Goal: Task Accomplishment & Management: Manage account settings

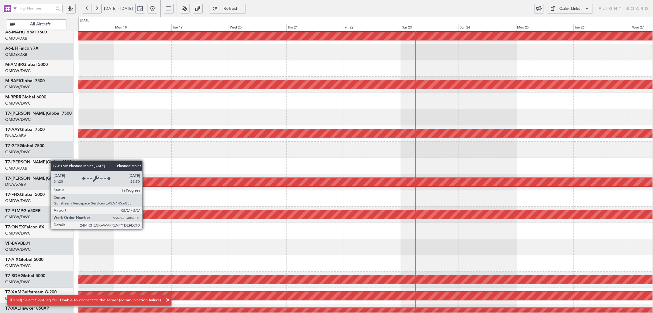
scroll to position [35, 0]
click at [439, 213] on div "Planned Maint Savannah (Savannah/hilton Head Intl)" at bounding box center [365, 214] width 1722 height 9
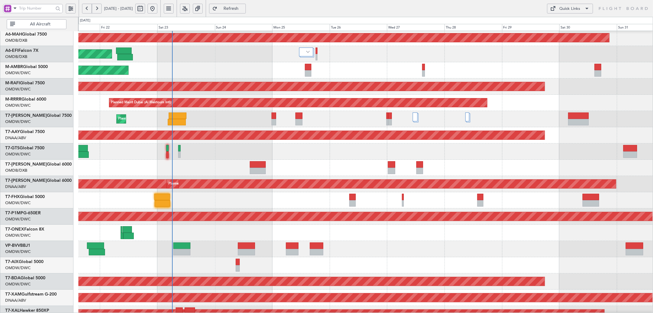
scroll to position [34, 0]
click at [195, 144] on div "Planned Maint Dubai (Al Maktoum Intl)" at bounding box center [365, 151] width 575 height 16
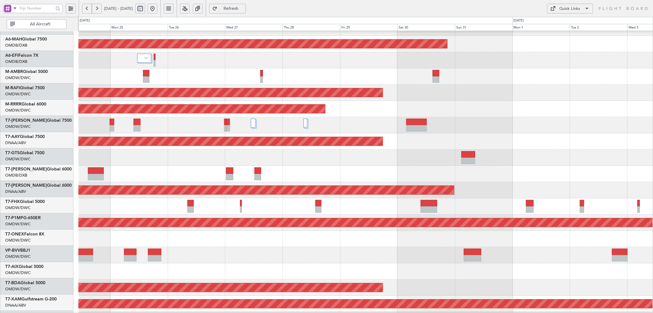
scroll to position [28, 0]
click at [304, 157] on div at bounding box center [365, 157] width 575 height 16
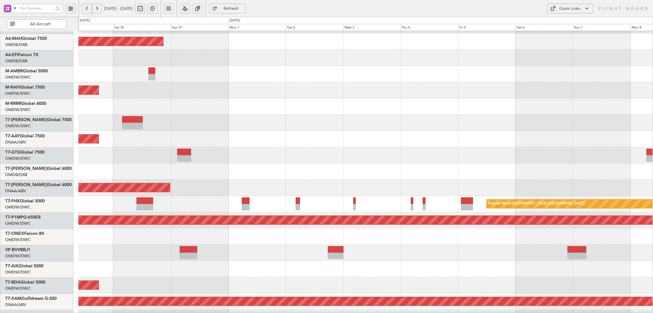
scroll to position [32, 0]
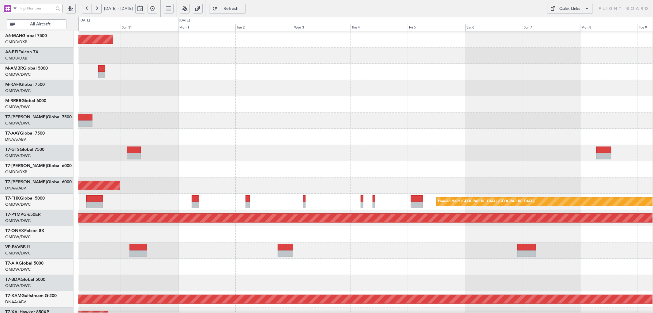
click at [178, 156] on div at bounding box center [365, 153] width 575 height 16
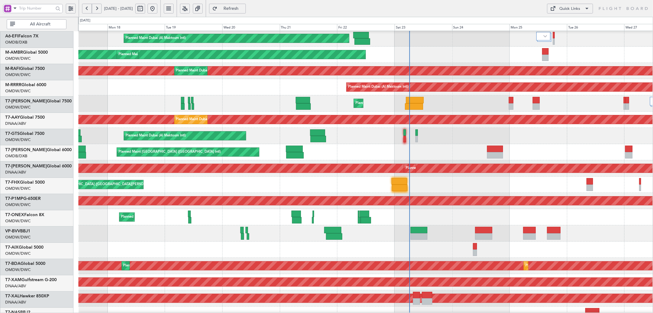
scroll to position [50, 0]
click at [451, 151] on div "Planned Maint [GEOGRAPHIC_DATA] ([GEOGRAPHIC_DATA] Intl)" at bounding box center [365, 152] width 575 height 16
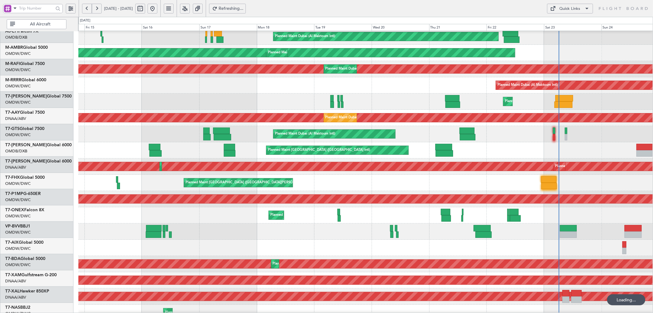
click at [456, 142] on div "Planned Maint [GEOGRAPHIC_DATA] ([GEOGRAPHIC_DATA] Intl)" at bounding box center [365, 150] width 575 height 16
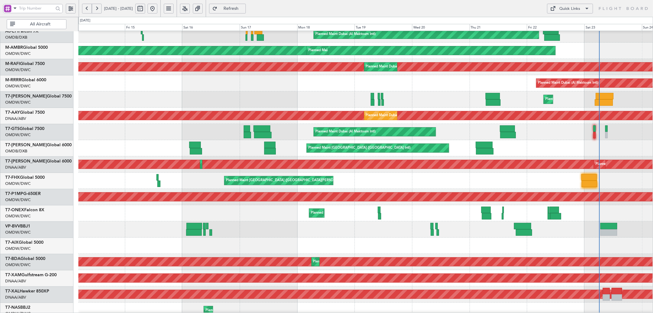
scroll to position [53, 0]
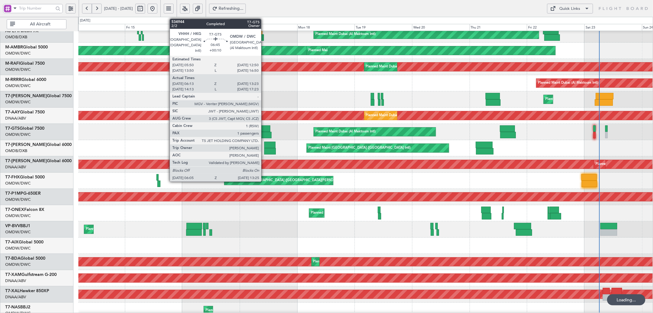
click at [264, 132] on div at bounding box center [263, 135] width 18 height 6
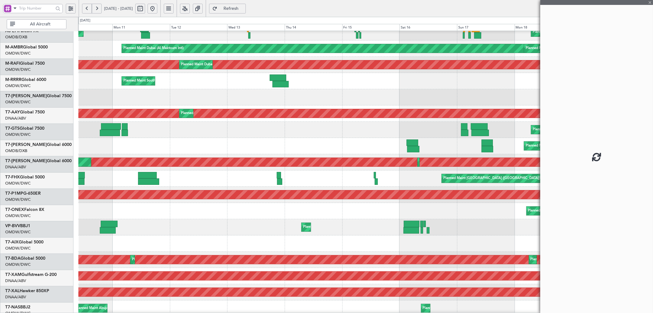
scroll to position [55, 0]
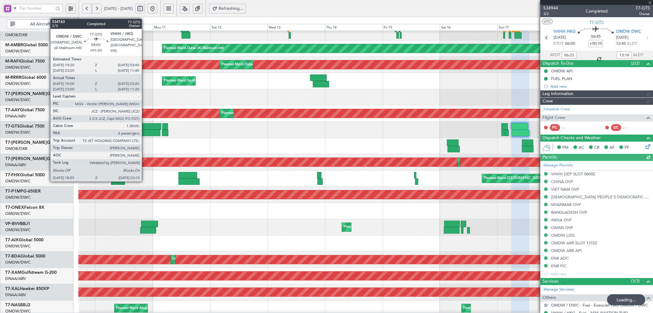
type input "[PERSON_NAME] ([PERSON_NAME])"
type input "7026"
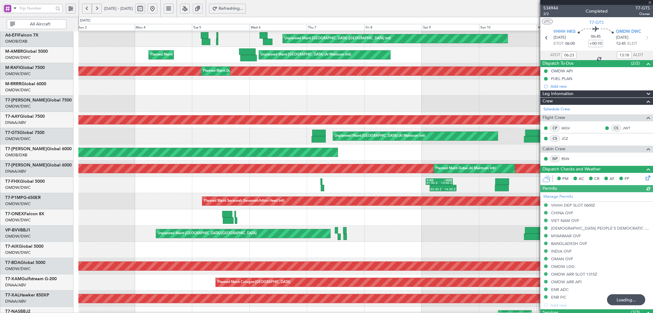
click at [534, 156] on div "AOG Maint [GEOGRAPHIC_DATA] (Dubai Intl)" at bounding box center [365, 152] width 575 height 16
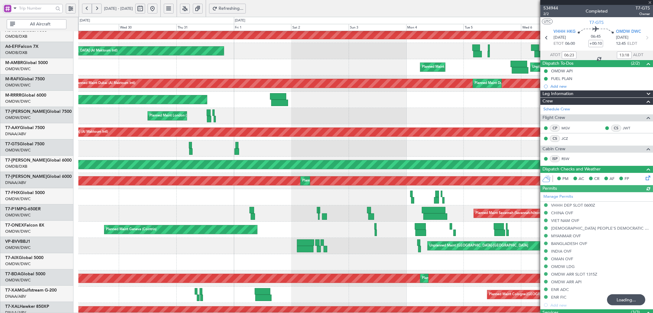
scroll to position [37, 0]
click at [464, 157] on div "AOG Maint [GEOGRAPHIC_DATA] (Dubai Intl)" at bounding box center [365, 165] width 575 height 16
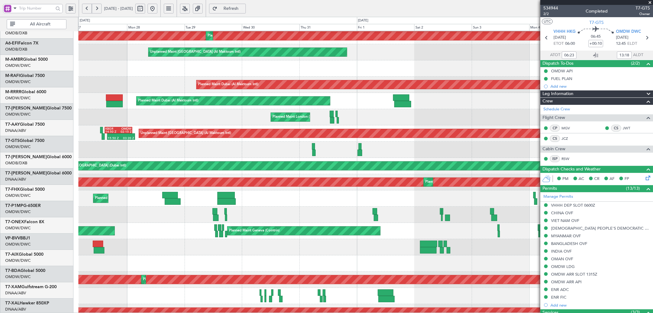
scroll to position [44, 0]
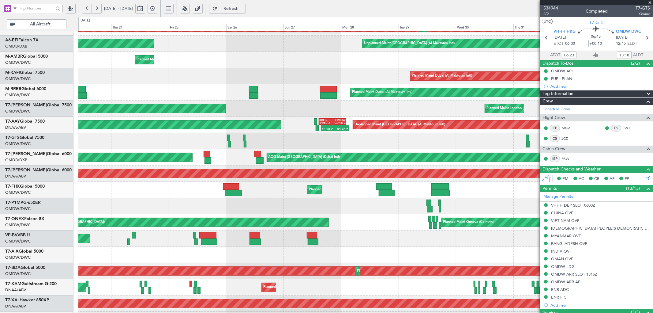
click at [502, 148] on div at bounding box center [365, 141] width 575 height 16
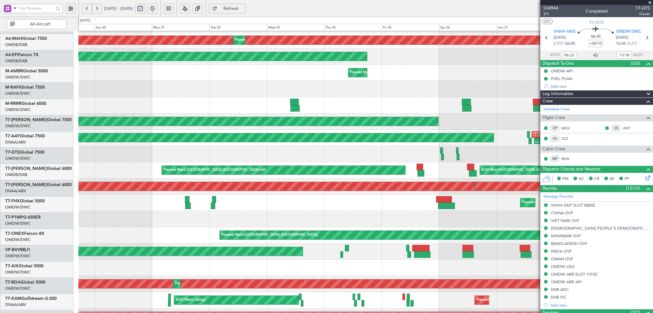
scroll to position [32, 0]
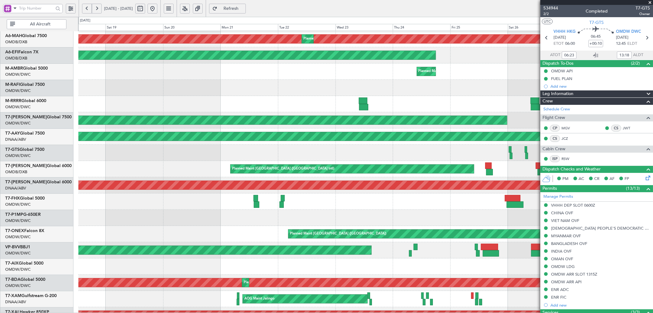
click at [484, 155] on div at bounding box center [365, 153] width 575 height 16
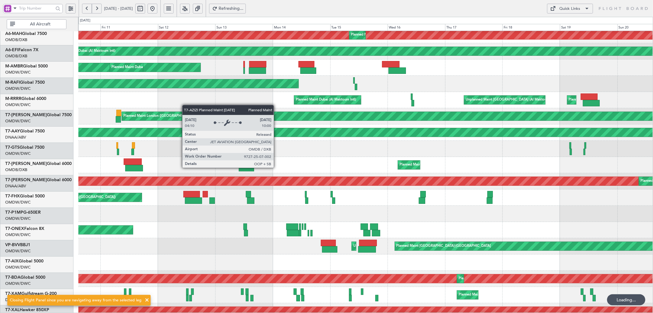
scroll to position [36, 0]
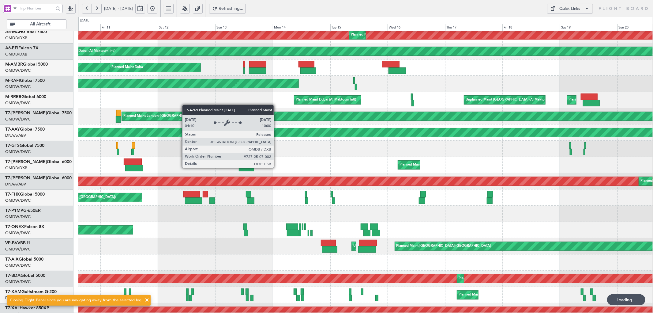
click at [330, 154] on div at bounding box center [365, 149] width 575 height 16
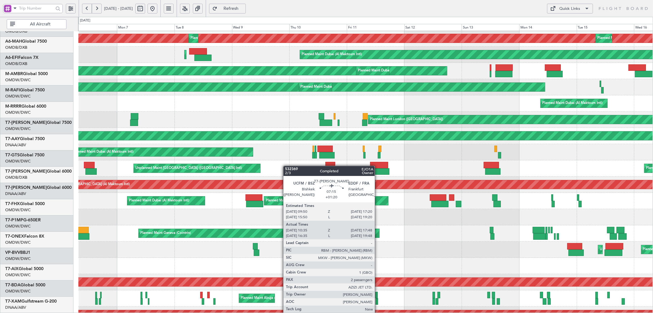
scroll to position [34, 0]
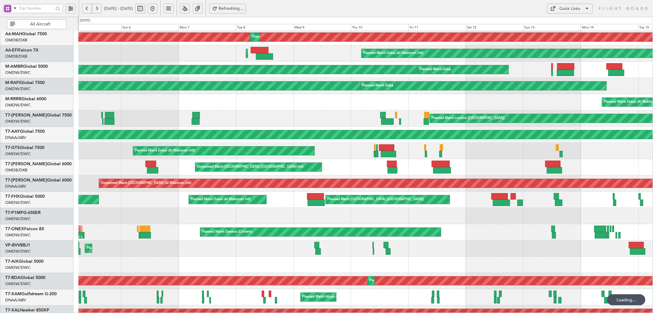
click at [419, 162] on div "Unplanned Maint [GEOGRAPHIC_DATA] ([GEOGRAPHIC_DATA] Intl) Planned Maint [GEOGR…" at bounding box center [365, 167] width 575 height 16
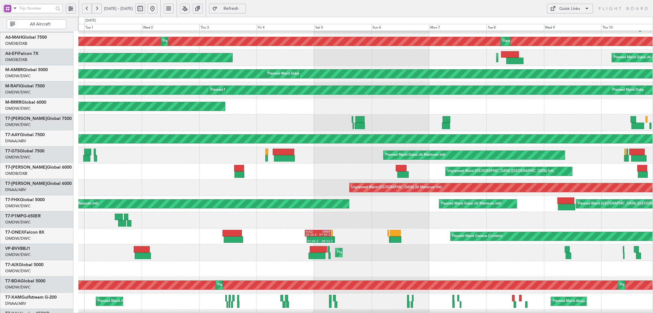
scroll to position [33, 0]
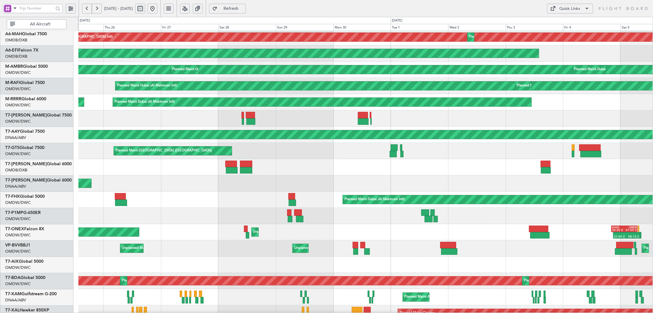
click at [377, 157] on div "Planned Maint [GEOGRAPHIC_DATA] ([GEOGRAPHIC_DATA]) Planned Maint [GEOGRAPHIC_D…" at bounding box center [365, 151] width 575 height 16
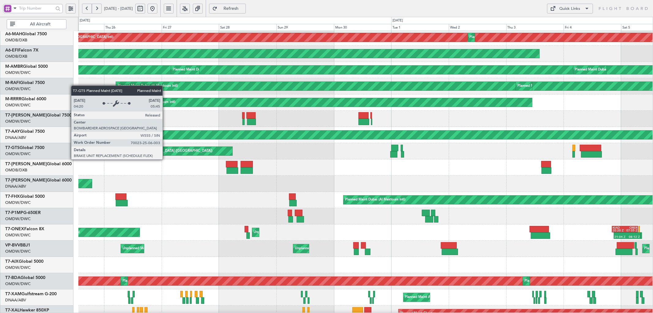
scroll to position [32, 0]
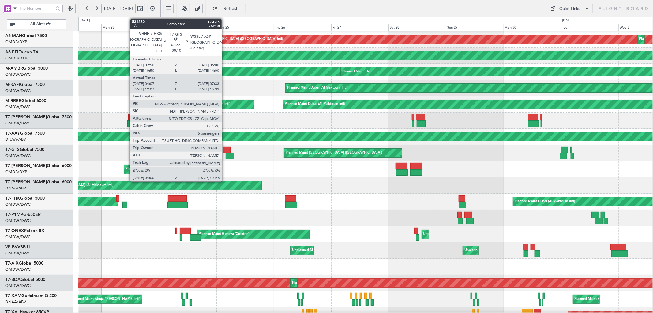
click at [225, 148] on div at bounding box center [227, 149] width 8 height 6
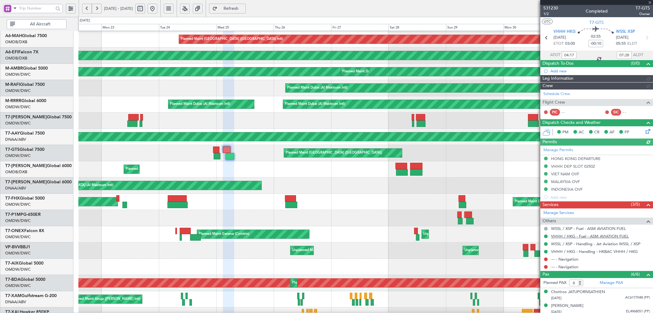
type input "[PERSON_NAME] ([PERSON_NAME])"
type input "6546"
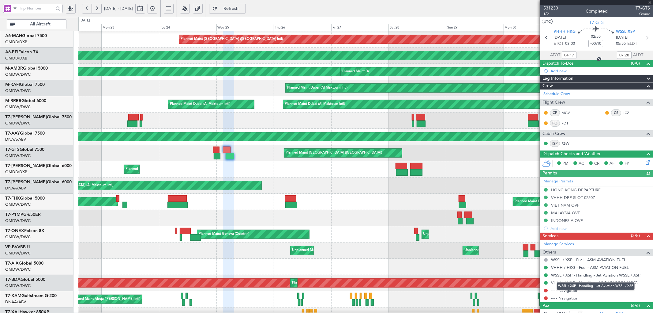
click at [579, 276] on link "WSSL / XSP - Handling - Jet Aviation WSSL / XSP" at bounding box center [595, 274] width 89 height 5
type input "[PERSON_NAME] ([PERSON_NAME])"
type input "6546"
click at [157, 9] on button at bounding box center [153, 9] width 10 height 10
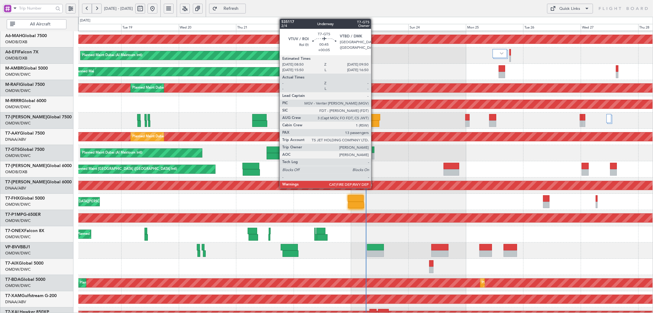
click at [374, 150] on div at bounding box center [373, 149] width 2 height 6
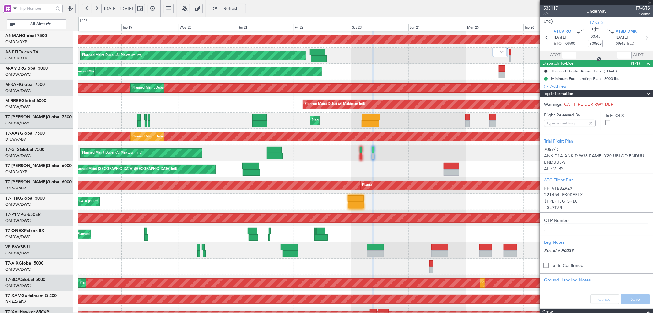
type input "[PERSON_NAME] ([PERSON_NAME])"
type input "7057"
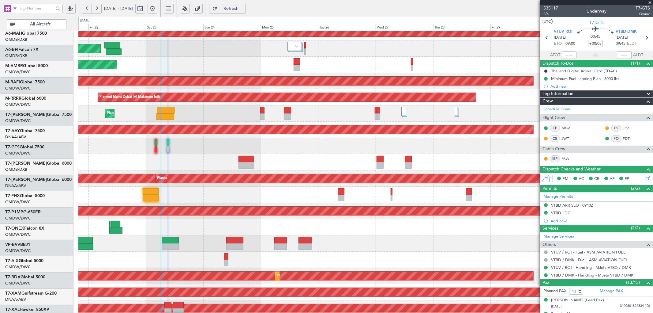
scroll to position [39, 0]
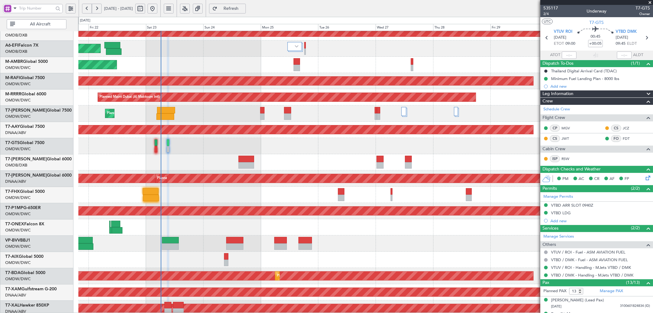
click at [227, 188] on div at bounding box center [365, 195] width 575 height 16
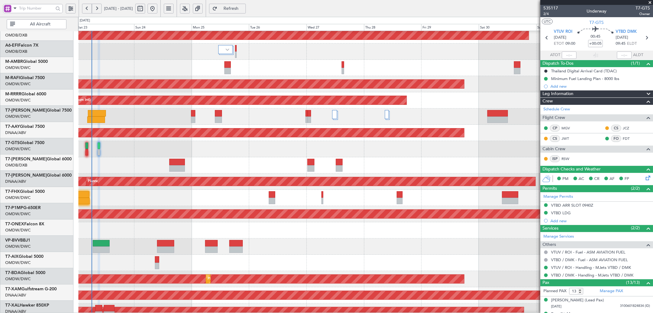
scroll to position [39, 0]
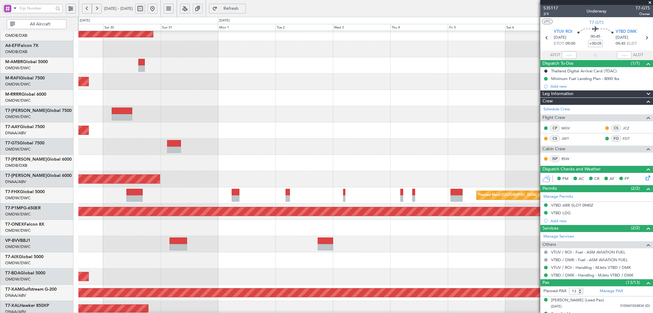
click at [0, 148] on html "[DATE] - [DATE] Refresh Quick Links All Aircraft Planned Maint [GEOGRAPHIC_DATA…" at bounding box center [326, 156] width 653 height 313
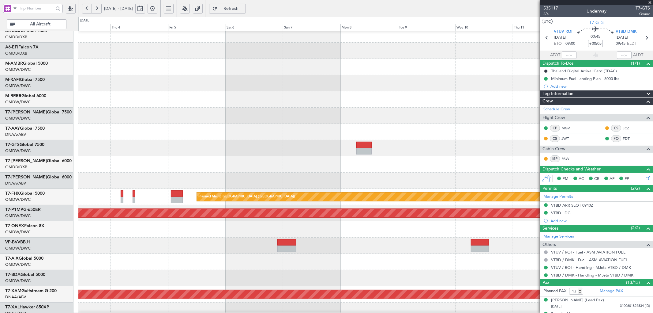
scroll to position [40, 0]
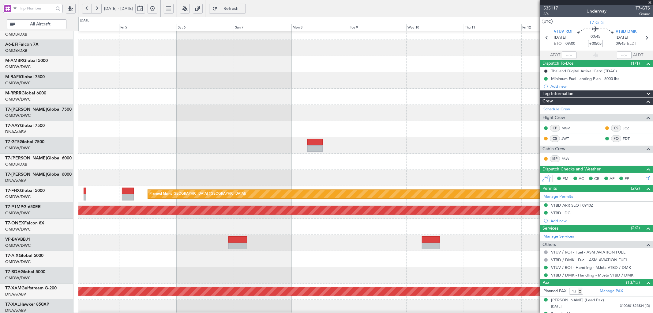
click at [157, 8] on button at bounding box center [153, 9] width 10 height 10
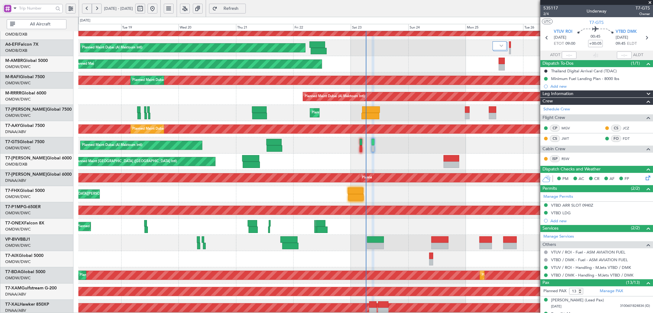
click at [357, 186] on div "Planned Maint [GEOGRAPHIC_DATA] ([GEOGRAPHIC_DATA][PERSON_NAME])" at bounding box center [365, 194] width 575 height 16
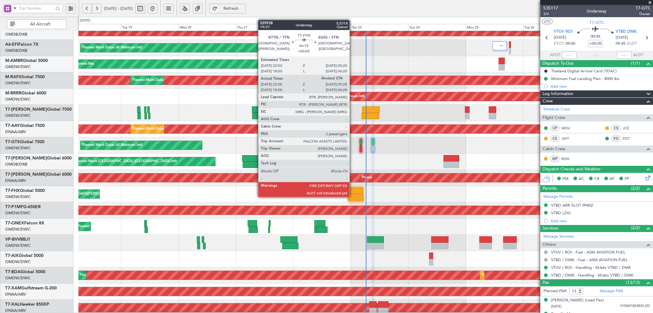
click at [353, 196] on div at bounding box center [356, 197] width 16 height 6
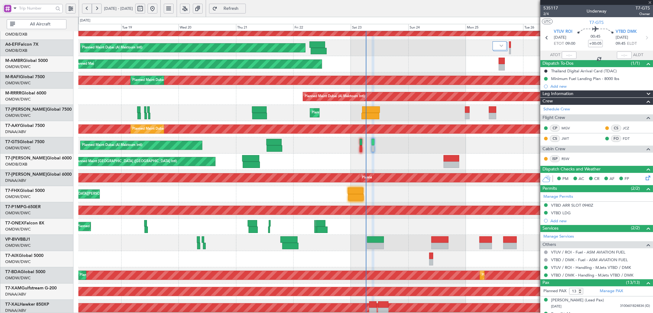
type input "23:08"
type input "2"
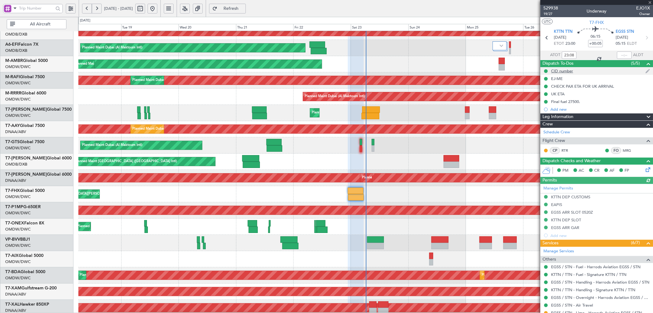
type input "[PERSON_NAME] ([PERSON_NAME])"
type input "6982"
click at [619, 54] on div at bounding box center [624, 54] width 15 height 7
drag, startPoint x: 619, startPoint y: 56, endPoint x: 623, endPoint y: 55, distance: 4.0
click at [619, 56] on input "text" at bounding box center [624, 54] width 15 height 7
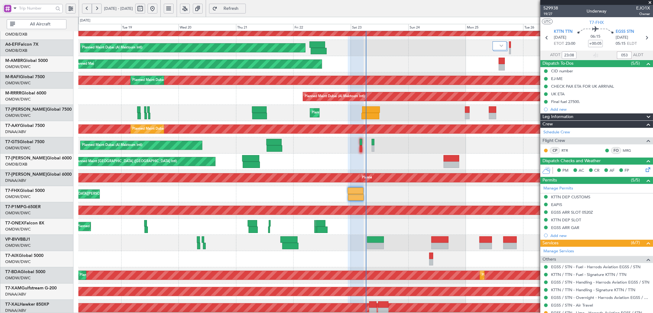
type input "0533"
type input "23:08"
type input "05:33"
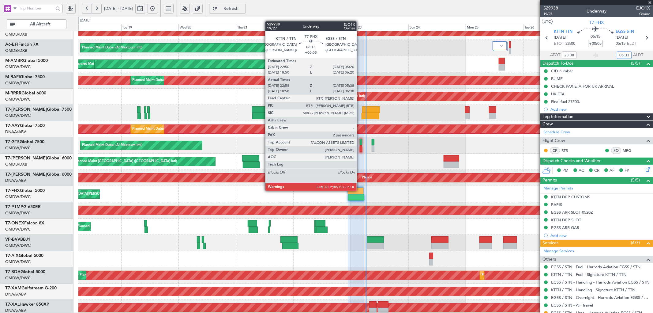
click at [360, 190] on div at bounding box center [356, 190] width 16 height 6
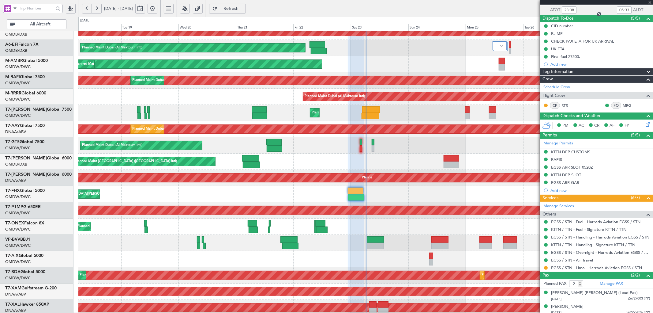
scroll to position [0, 0]
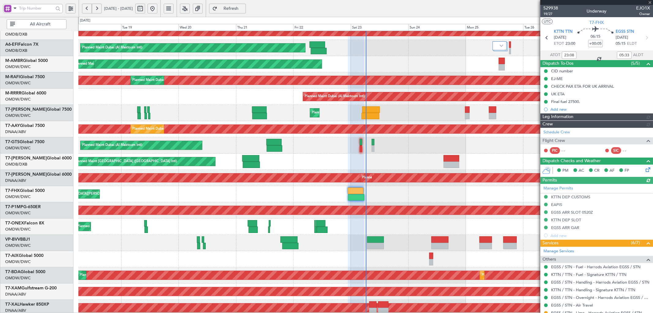
type input "[PERSON_NAME] ([PERSON_NAME])"
type input "6982"
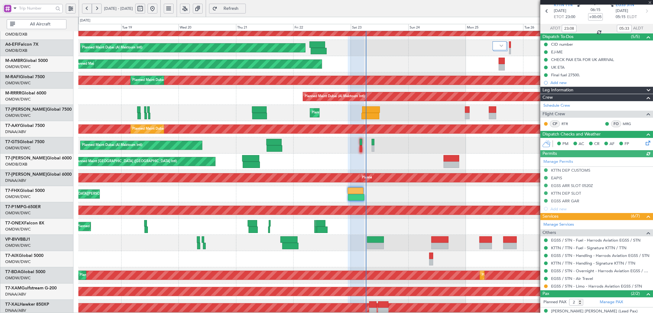
scroll to position [48, 0]
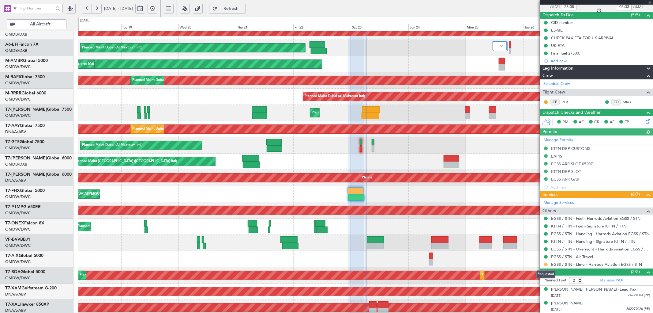
click at [546, 264] on button at bounding box center [546, 264] width 4 height 4
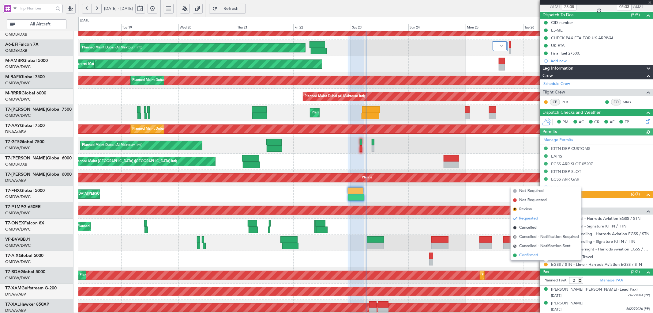
click at [532, 254] on span "Confirmed" at bounding box center [528, 255] width 19 height 6
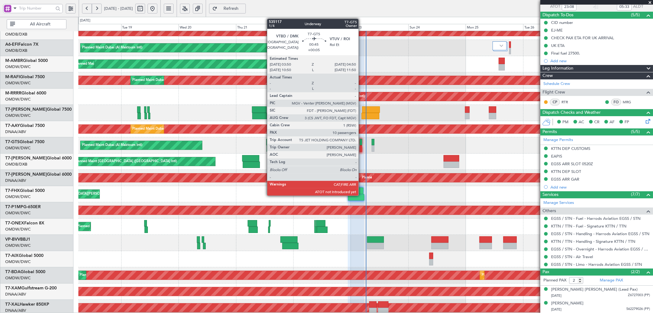
click at [362, 141] on div at bounding box center [361, 142] width 2 height 6
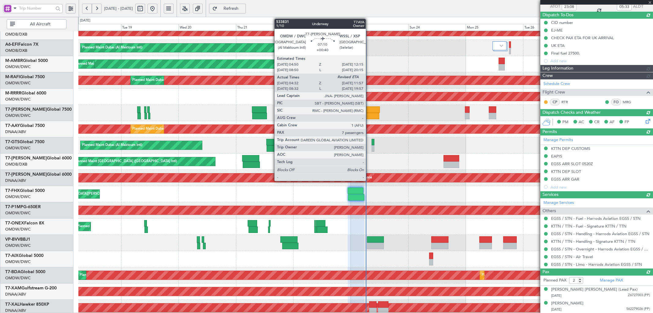
click at [369, 114] on div at bounding box center [371, 116] width 18 height 6
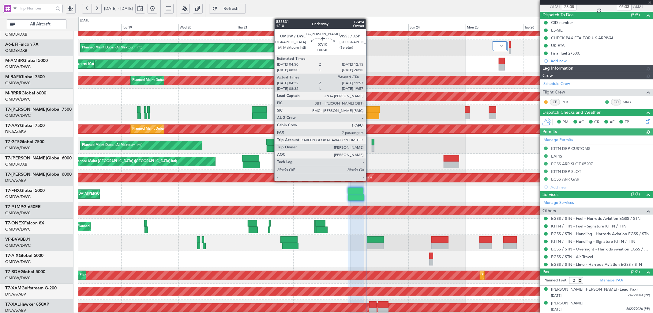
type input "[PERSON_NAME] ([PERSON_NAME])"
type input "6982"
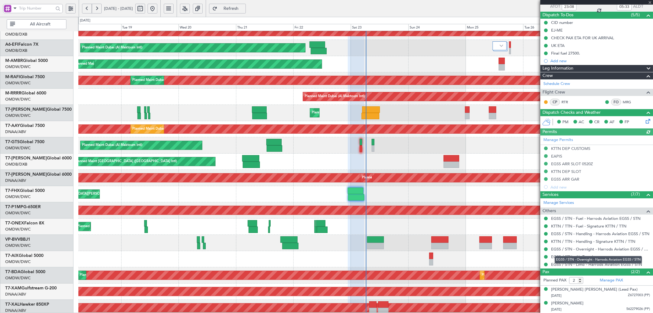
type input "+00:40"
type input "04:42"
type input "7"
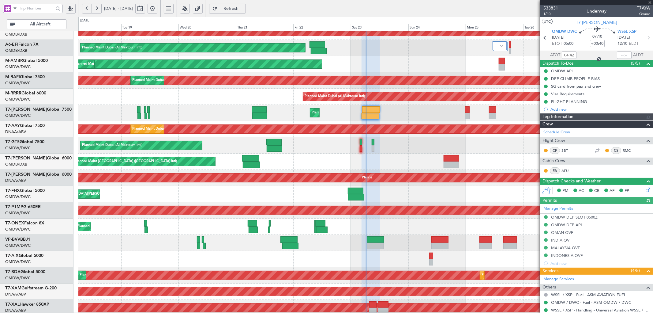
scroll to position [91, 0]
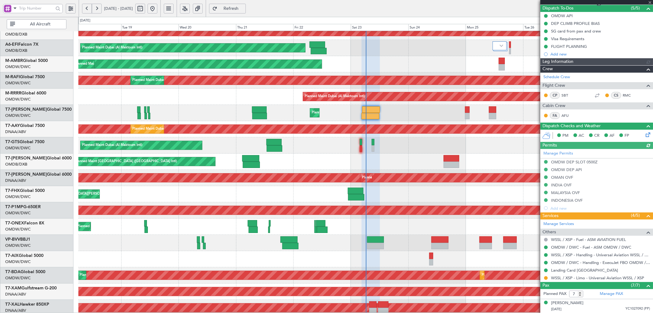
type input "[PERSON_NAME] ([PERSON_NAME])"
type input "6914"
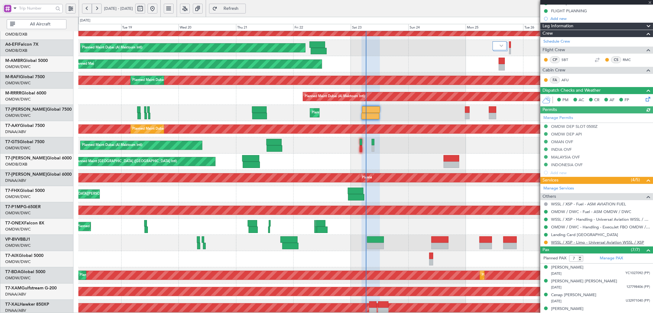
click at [603, 243] on link "WSSL / XSP - Limo - Universal Aviation WSSL / XSP" at bounding box center [597, 241] width 93 height 5
click at [246, 4] on button "Refresh" at bounding box center [227, 9] width 37 height 10
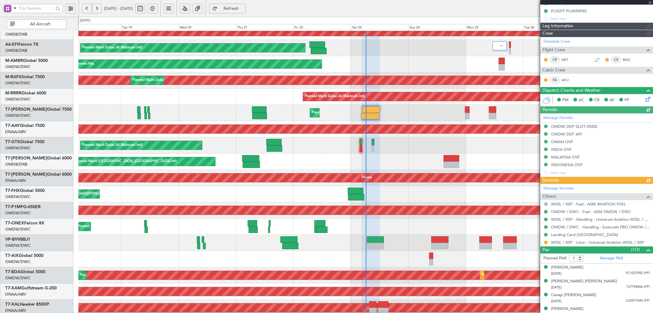
type input "[PERSON_NAME] ([PERSON_NAME])"
type input "6914"
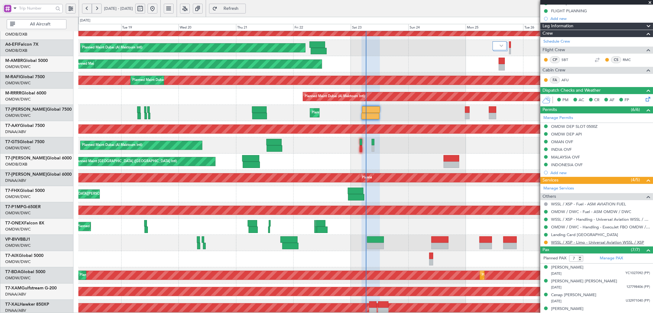
click at [567, 243] on link "WSSL / XSP - Limo - Universal Aviation WSSL / XSP" at bounding box center [597, 241] width 93 height 5
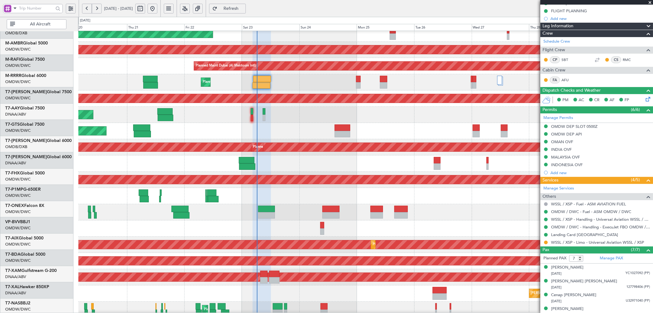
scroll to position [71, 0]
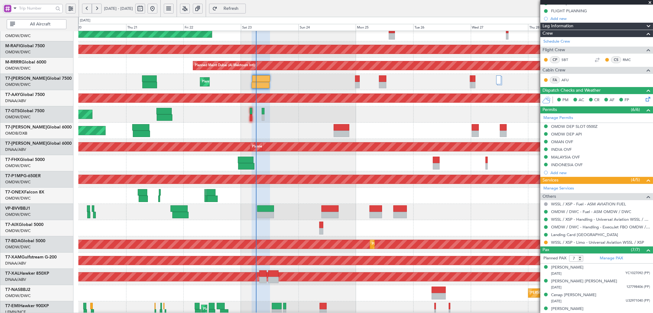
click at [300, 228] on div at bounding box center [365, 228] width 575 height 16
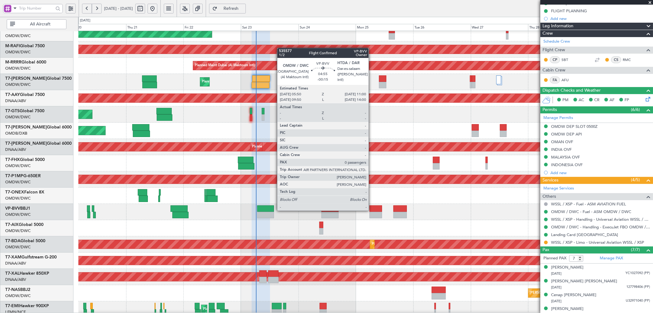
click at [372, 210] on div at bounding box center [376, 208] width 13 height 6
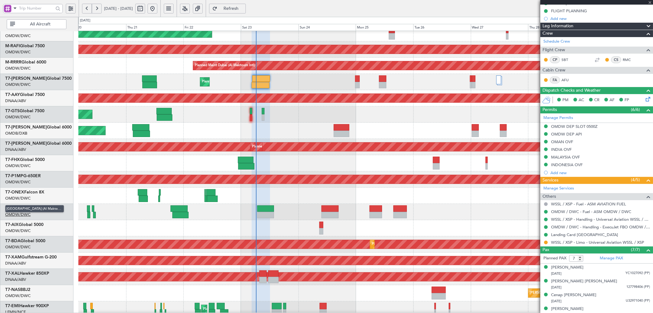
type input "-00:15"
type input "0"
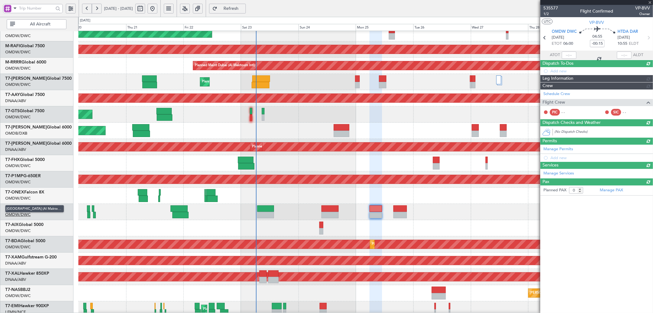
scroll to position [0, 0]
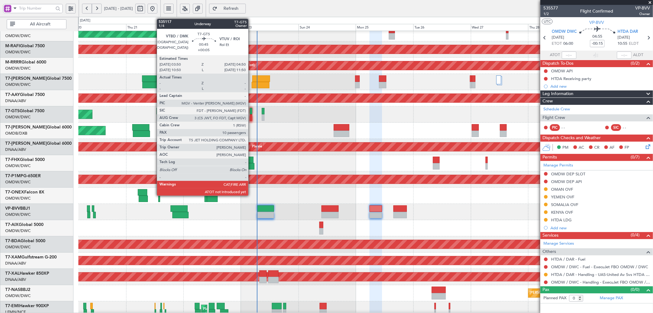
click at [251, 111] on div at bounding box center [251, 111] width 2 height 6
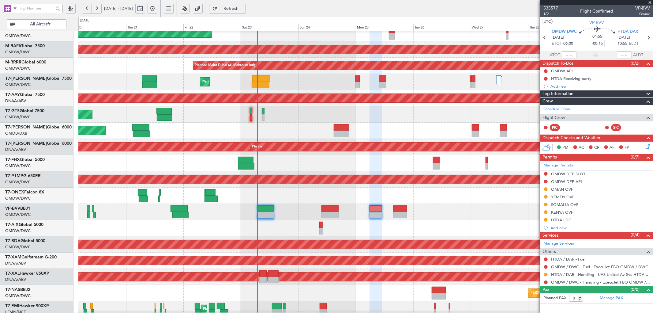
click at [244, 8] on span "Refresh" at bounding box center [231, 8] width 25 height 4
click at [244, 7] on span "Refresh" at bounding box center [231, 8] width 25 height 4
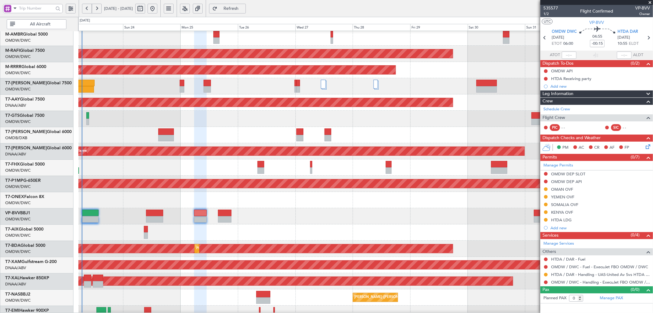
scroll to position [67, 0]
click at [392, 167] on div at bounding box center [365, 167] width 575 height 16
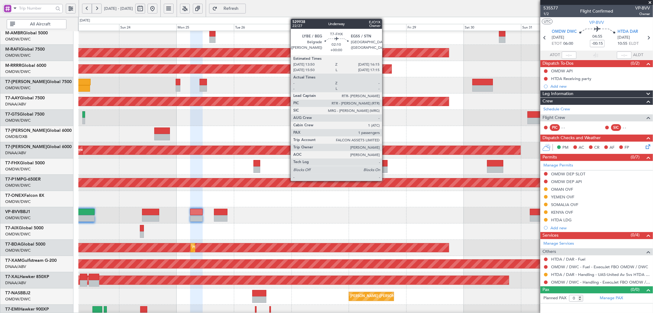
click at [385, 164] on div at bounding box center [385, 163] width 6 height 6
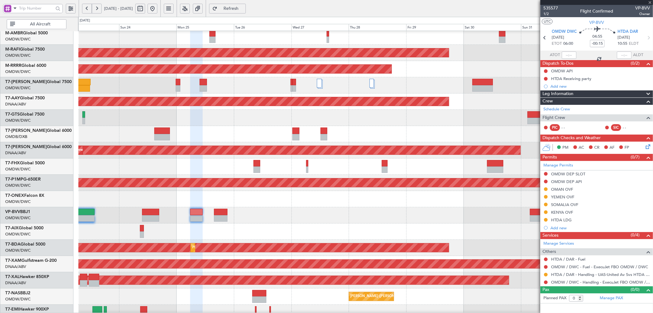
type input "1"
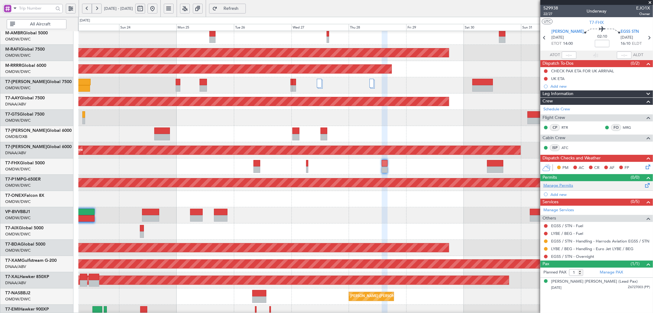
click at [564, 185] on link "Manage Permits" at bounding box center [559, 186] width 30 height 6
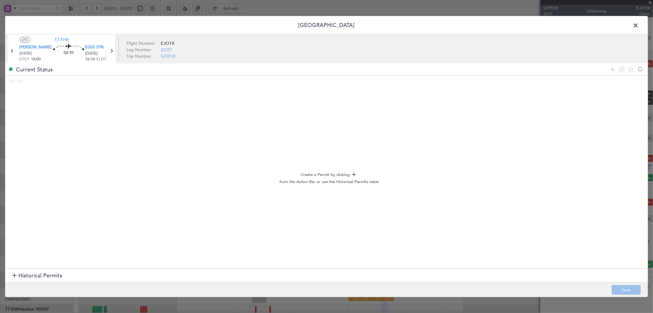
click at [55, 274] on span "Historical Permits" at bounding box center [40, 276] width 44 height 8
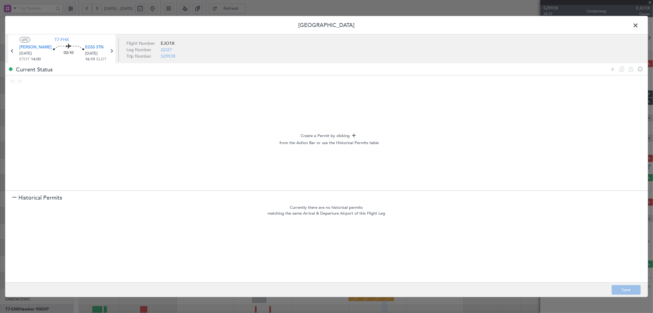
click at [38, 195] on span "Historical Permits" at bounding box center [40, 198] width 44 height 8
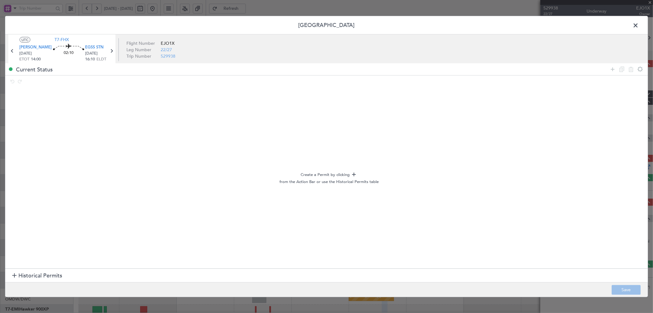
drag, startPoint x: 613, startPoint y: 66, endPoint x: 519, endPoint y: 77, distance: 94.1
click at [613, 67] on icon at bounding box center [612, 69] width 7 height 7
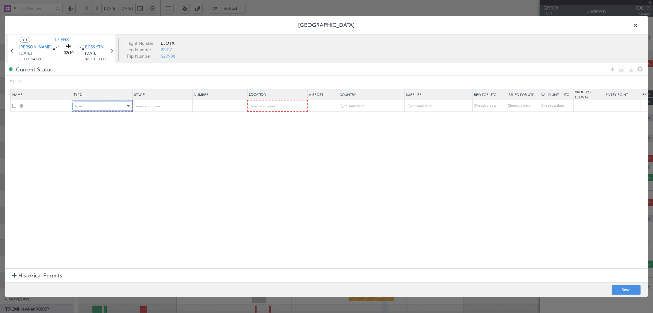
click at [112, 107] on div "Type" at bounding box center [100, 105] width 51 height 9
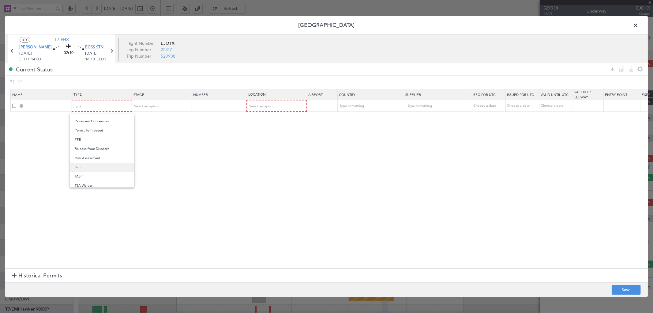
click at [93, 167] on span "Slot" at bounding box center [102, 167] width 55 height 9
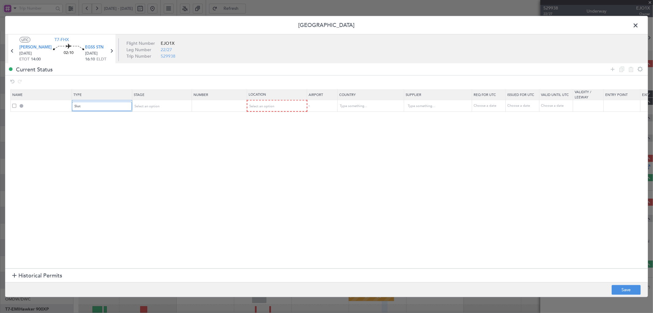
scroll to position [184, 0]
drag, startPoint x: 166, startPoint y: 108, endPoint x: 163, endPoint y: 112, distance: 5.1
click at [165, 110] on div "Select an option" at bounding box center [159, 105] width 51 height 9
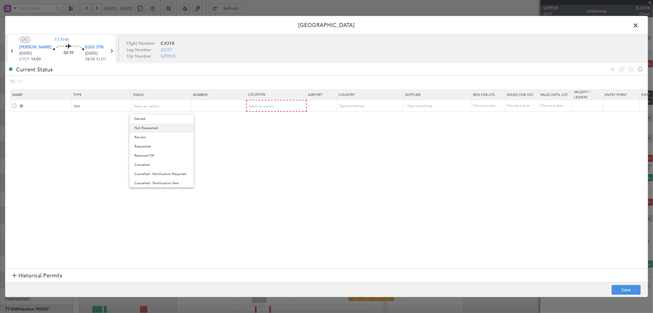
click at [157, 127] on span "Not Requested" at bounding box center [161, 127] width 55 height 9
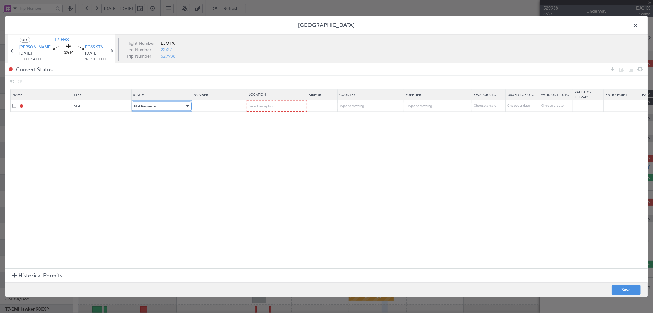
click at [161, 106] on div "Not Requested" at bounding box center [159, 105] width 51 height 9
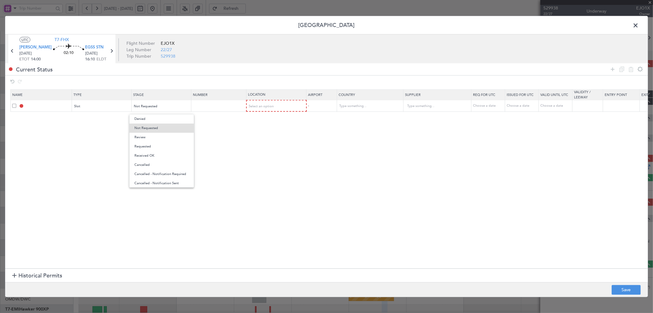
drag, startPoint x: 149, startPoint y: 158, endPoint x: 229, endPoint y: 101, distance: 98.3
click at [148, 157] on span "Received OK" at bounding box center [161, 155] width 55 height 9
click at [215, 107] on input "text" at bounding box center [219, 105] width 53 height 5
paste input "MVI482"
type input "MVI482"
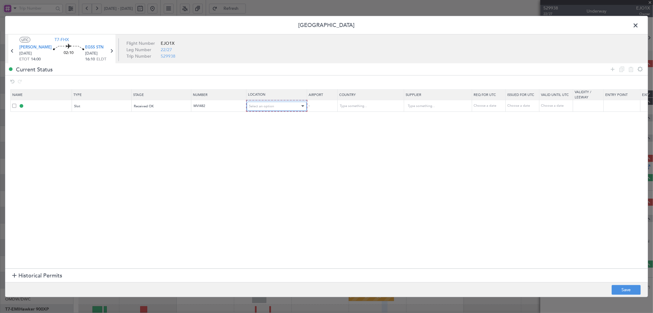
click at [264, 106] on span "Select an option" at bounding box center [261, 106] width 25 height 5
click at [261, 136] on span "Arrival" at bounding box center [277, 137] width 55 height 9
click at [494, 105] on div "Choose a date" at bounding box center [489, 105] width 32 height 5
select select "8"
select select "2025"
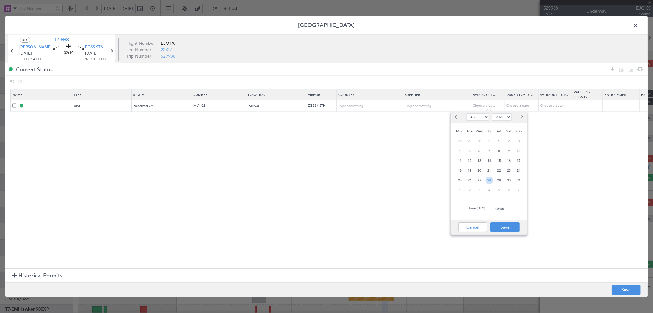
click at [486, 180] on span "28" at bounding box center [490, 180] width 8 height 8
click at [498, 209] on input "00:00" at bounding box center [500, 208] width 20 height 7
type input "16:10"
click at [503, 230] on button "Save" at bounding box center [505, 227] width 29 height 10
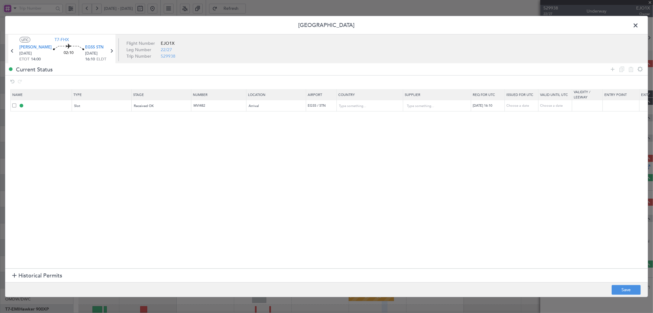
click at [522, 108] on td "Choose a date" at bounding box center [522, 105] width 34 height 11
click at [521, 105] on div "Choose a date" at bounding box center [523, 105] width 32 height 5
select select "8"
select select "2025"
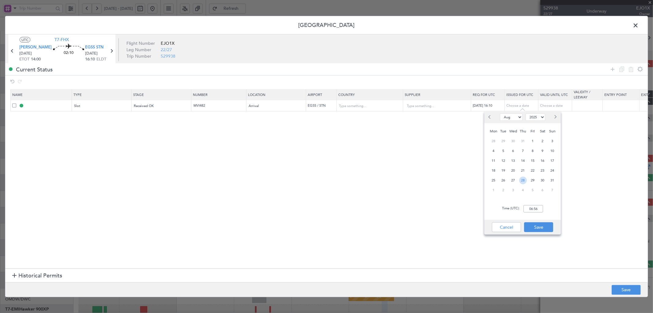
click at [523, 182] on span "28" at bounding box center [523, 180] width 8 height 8
click at [537, 208] on input "00:00" at bounding box center [534, 208] width 20 height 7
type input "16:10"
click at [540, 225] on button "Save" at bounding box center [538, 227] width 29 height 10
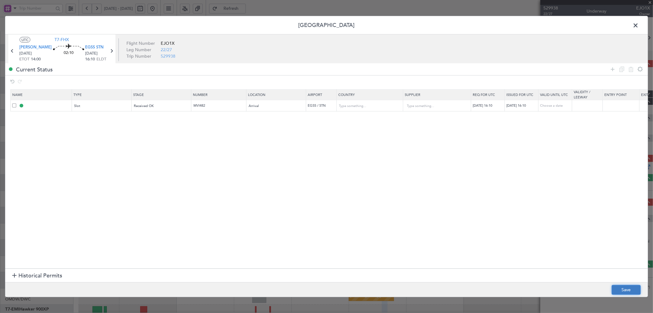
click at [624, 288] on button "Save" at bounding box center [626, 290] width 29 height 10
type input "EGSS ARR SLOT 1610Z"
type input "[GEOGRAPHIC_DATA]"
type input "NNN"
type input "2"
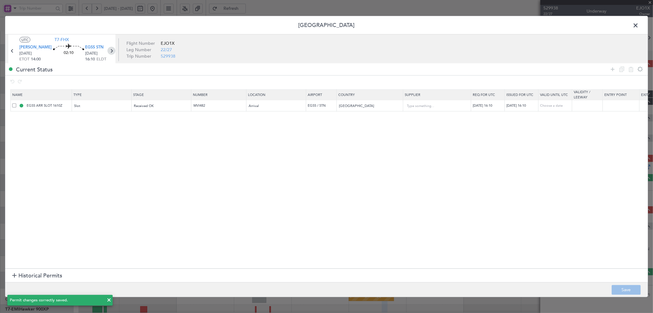
click at [109, 50] on icon at bounding box center [111, 51] width 8 height 8
type input "+00:10"
type input "4"
type input "+00:10"
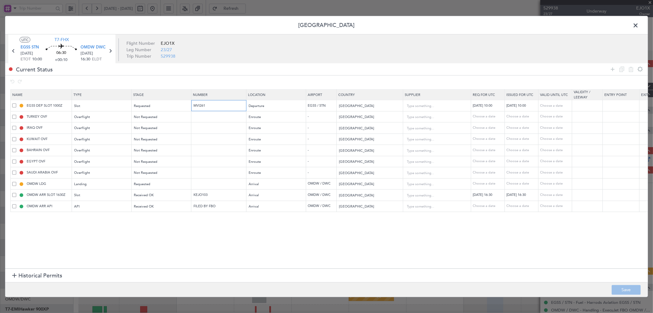
click at [206, 104] on input "MVI261" at bounding box center [219, 105] width 53 height 5
drag, startPoint x: 209, startPoint y: 107, endPoint x: 179, endPoint y: 108, distance: 29.7
click at [179, 108] on tr "EGSS DEP SLOT 1000Z Slot Requested MVI261 Departure EGSS / STN [GEOGRAPHIC_DATA…" at bounding box center [401, 105] width 781 height 11
paste input "617"
type input "MVI617"
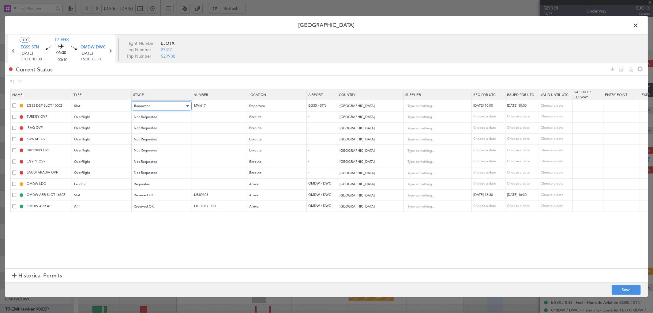
click at [158, 105] on div "Requested" at bounding box center [159, 105] width 51 height 9
click at [151, 158] on span "Received OK" at bounding box center [161, 155] width 55 height 9
click at [623, 287] on button "Save" at bounding box center [626, 290] width 29 height 10
click at [639, 28] on span at bounding box center [639, 27] width 0 height 12
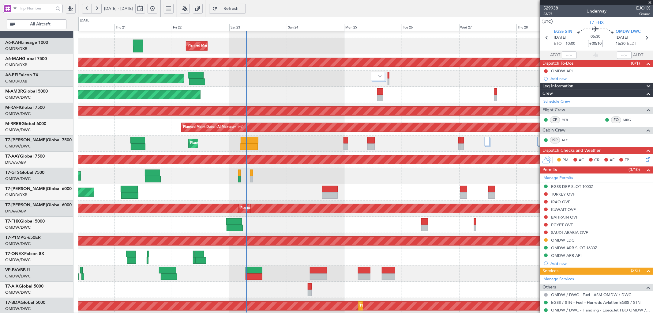
click at [307, 146] on div "Planned Maint Dubai (Al Maktoum Intl)" at bounding box center [365, 143] width 575 height 16
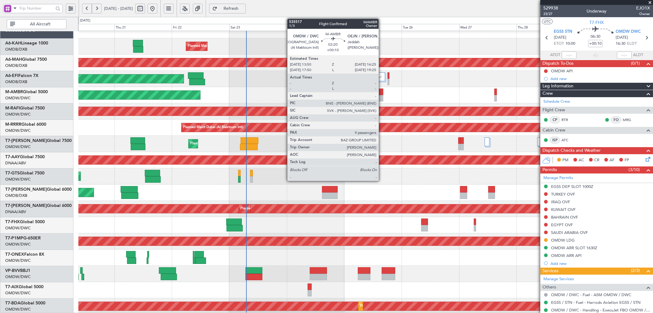
click at [382, 95] on div at bounding box center [380, 98] width 6 height 6
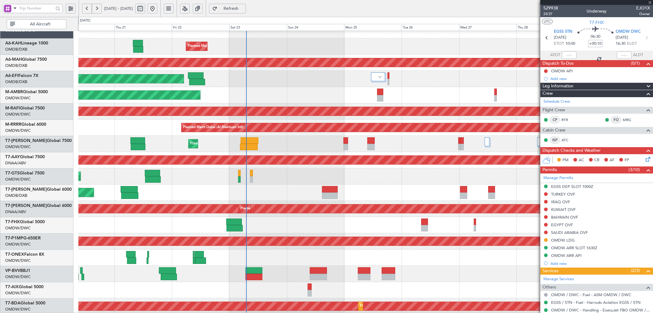
type input "9"
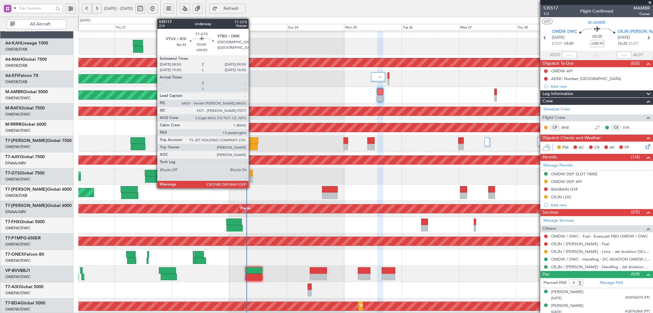
click at [252, 174] on div at bounding box center [251, 173] width 2 height 6
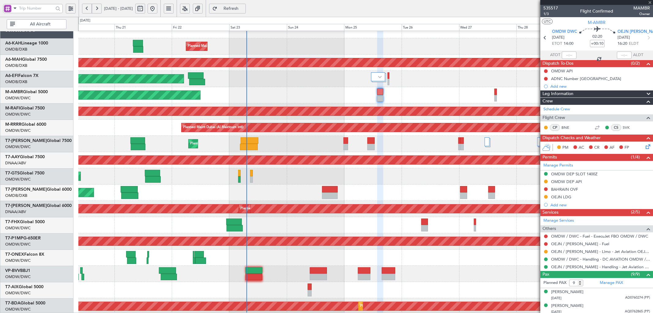
type input "+00:05"
type input "13"
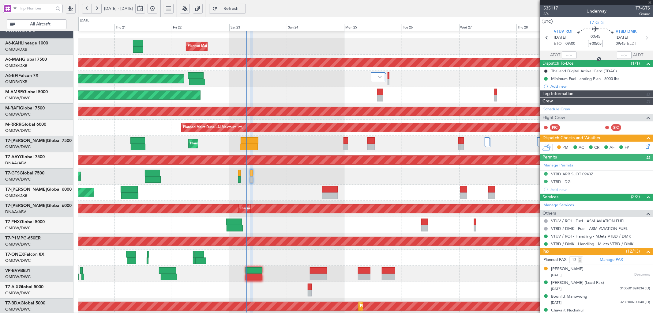
type input "[PERSON_NAME] ([PERSON_NAME])"
type input "7057"
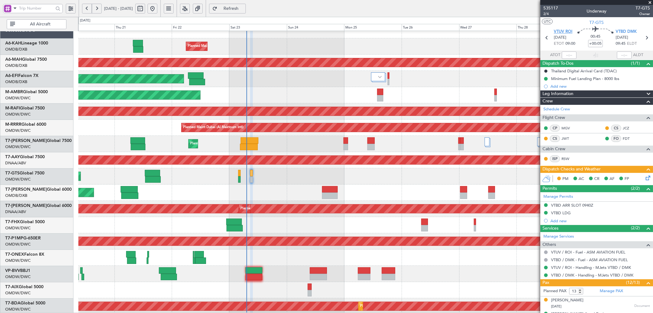
click at [558, 29] on span "VTUV ROI" at bounding box center [563, 32] width 19 height 6
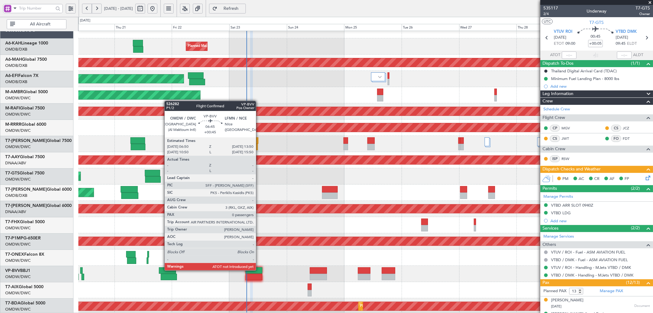
click at [259, 269] on div at bounding box center [254, 270] width 17 height 6
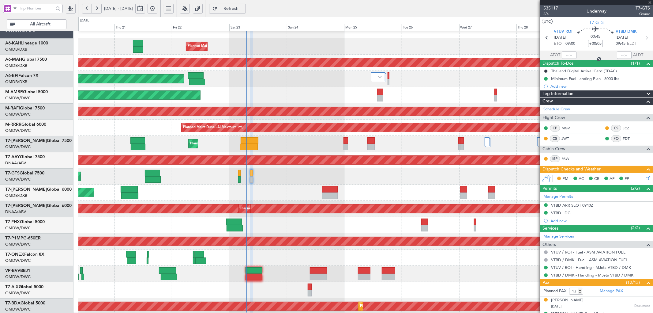
type input "+00:45"
type input "0"
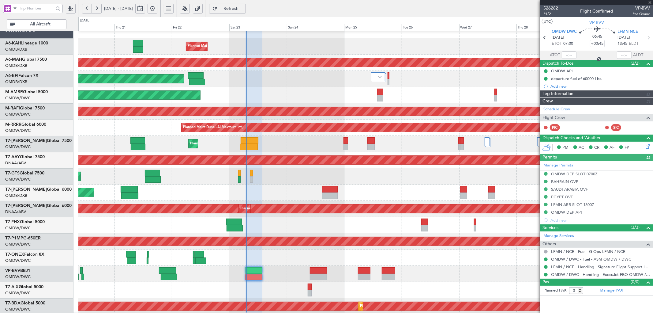
type input "[PERSON_NAME] ([PERSON_NAME])"
type input "7015"
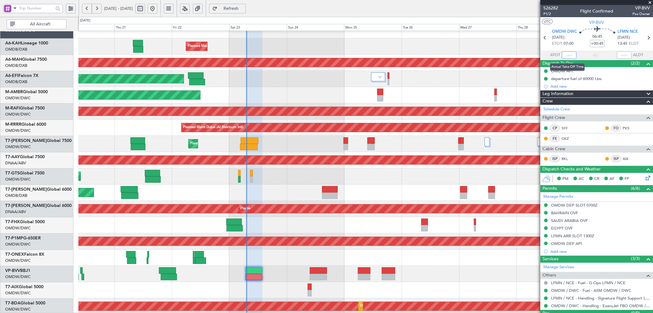
click at [568, 55] on input "text" at bounding box center [569, 54] width 15 height 7
type input "07:07"
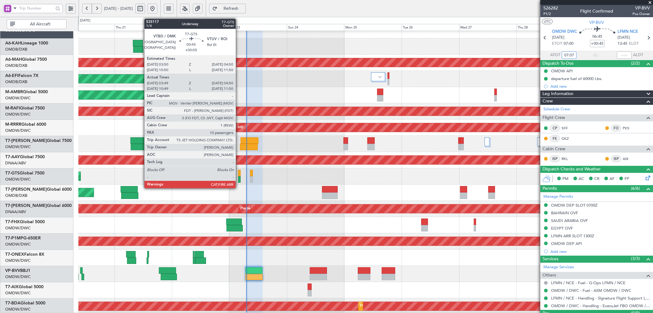
click at [239, 175] on div at bounding box center [239, 173] width 2 height 6
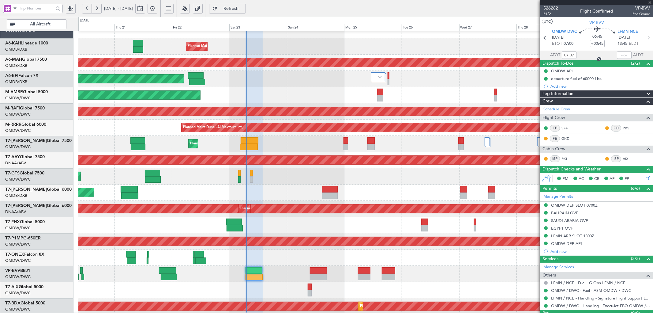
type input "+00:05"
type input "03:59"
type input "04:45"
type input "10"
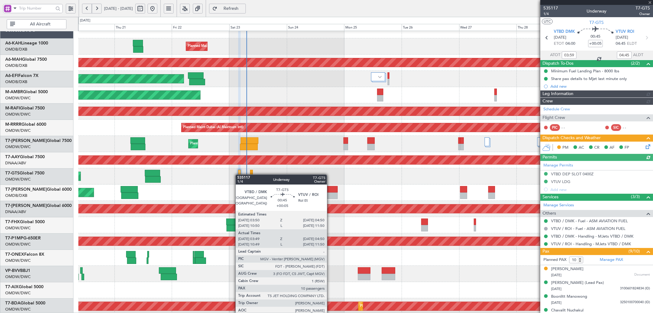
type input "[PERSON_NAME] ([PERSON_NAME])"
type input "7056"
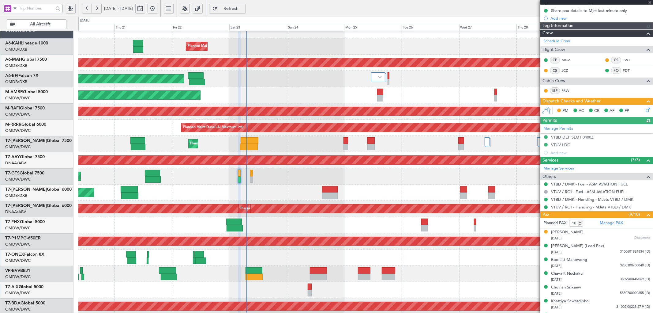
type input "[PERSON_NAME] ([PERSON_NAME])"
type input "7056"
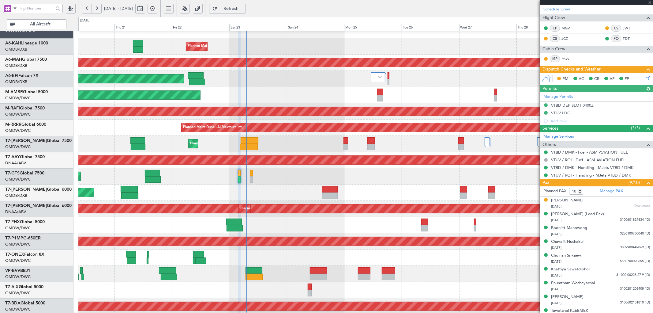
scroll to position [113, 0]
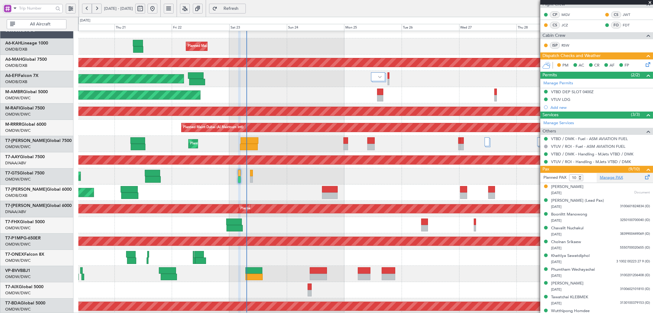
click at [609, 179] on link "Manage PAX" at bounding box center [611, 178] width 23 height 6
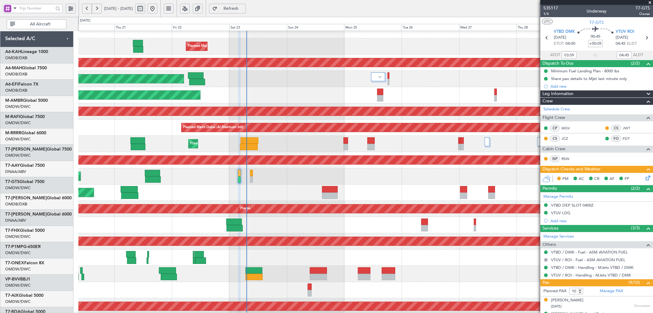
scroll to position [113, 0]
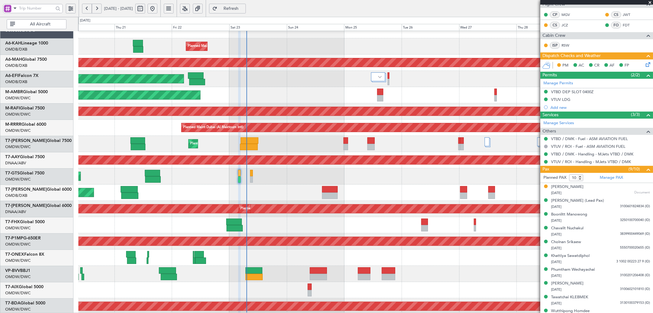
click at [645, 66] on icon at bounding box center [647, 63] width 5 height 5
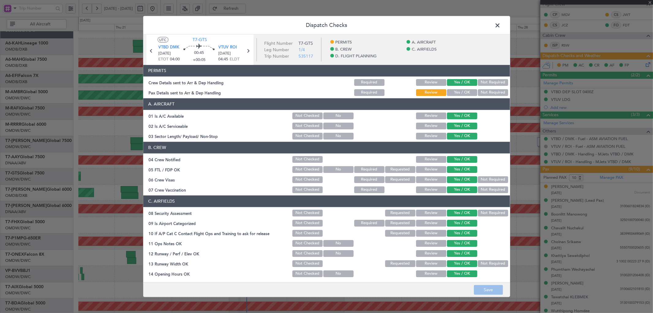
drag, startPoint x: 447, startPoint y: 90, endPoint x: 470, endPoint y: 152, distance: 65.5
click at [447, 90] on button "Yes / OK" at bounding box center [462, 92] width 30 height 7
click at [491, 290] on button "Save" at bounding box center [488, 290] width 29 height 10
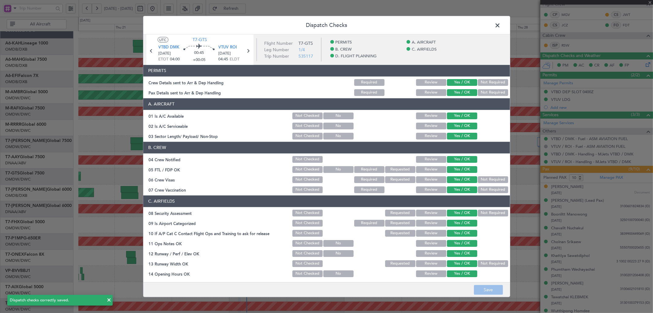
click at [501, 23] on span at bounding box center [501, 27] width 0 height 12
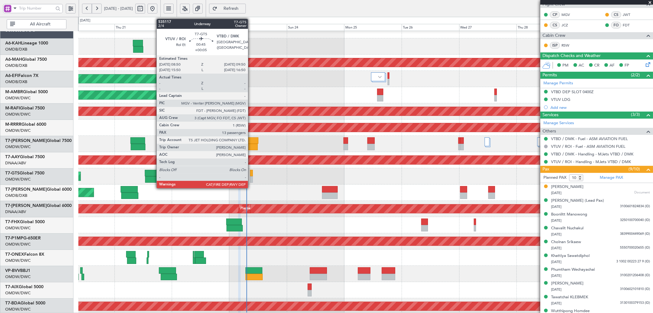
click at [251, 174] on div at bounding box center [251, 173] width 2 height 6
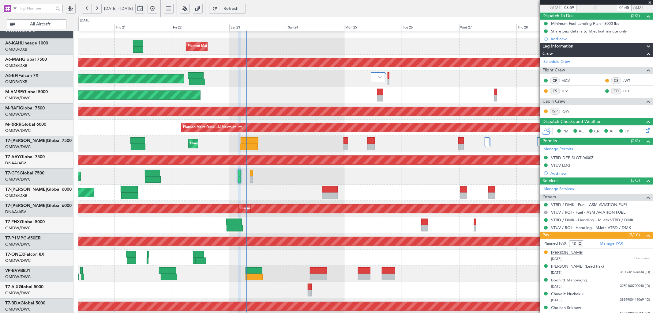
scroll to position [0, 0]
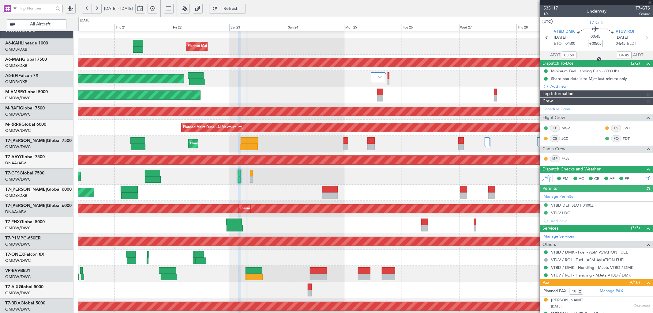
type input "[PERSON_NAME] ([PERSON_NAME])"
type input "7056"
type input "[PERSON_NAME] ([PERSON_NAME])"
type input "7056"
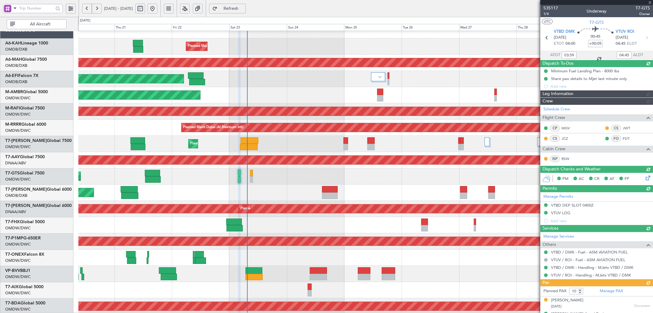
type input "[PERSON_NAME] ([PERSON_NAME])"
type input "7056"
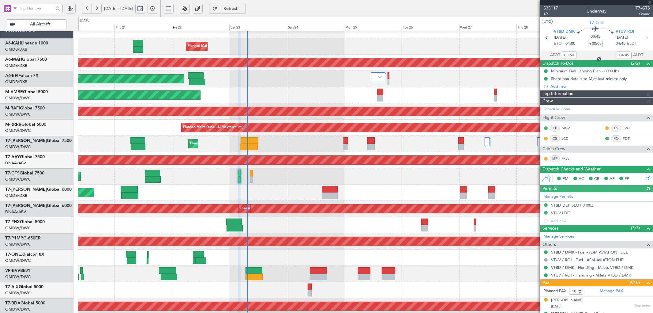
type input "[PERSON_NAME] ([PERSON_NAME])"
type input "7056"
click at [244, 7] on span "Refresh" at bounding box center [231, 8] width 25 height 4
type input "[PERSON_NAME] ([PERSON_NAME])"
type input "7056"
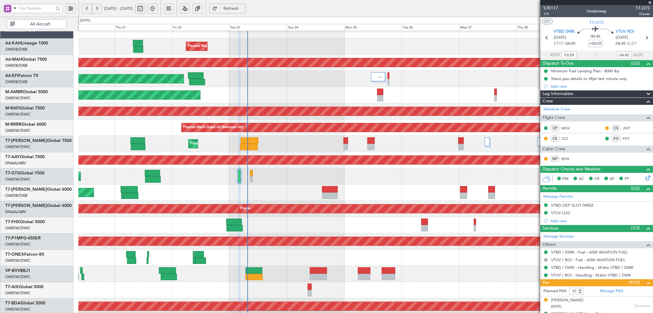
click at [287, 185] on div "Planned Maint [GEOGRAPHIC_DATA] ([GEOGRAPHIC_DATA] Intl)" at bounding box center [365, 192] width 575 height 16
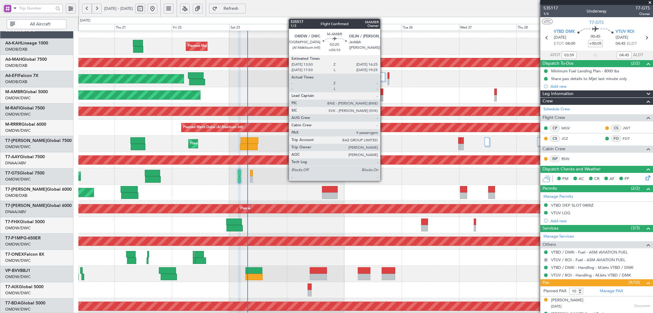
click at [383, 97] on div at bounding box center [380, 98] width 6 height 6
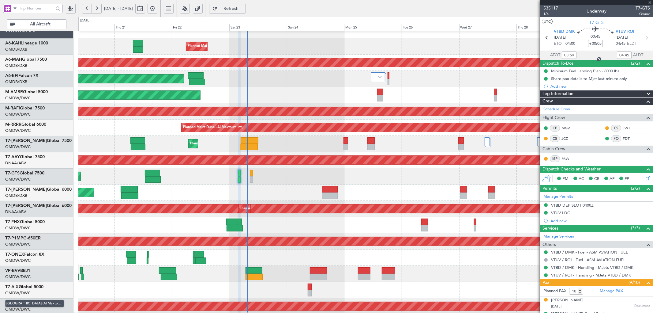
type input "+00:10"
type input "9"
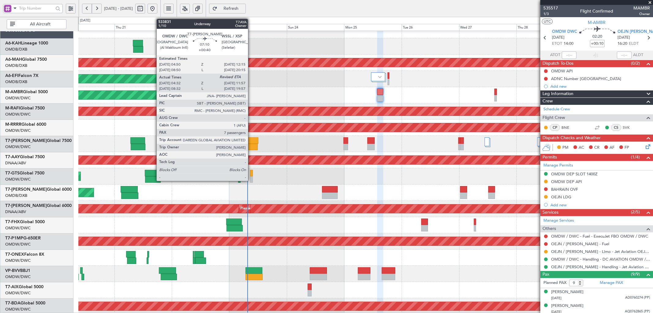
click at [251, 149] on div at bounding box center [249, 147] width 18 height 6
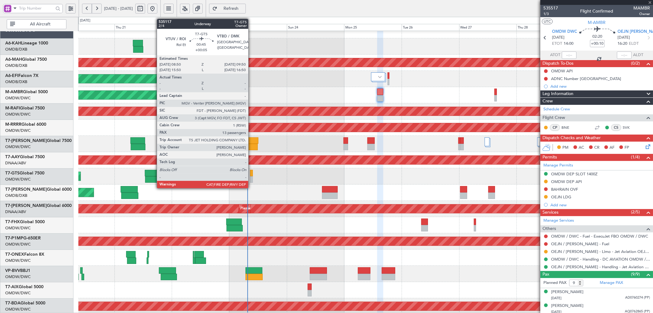
type input "+00:40"
type input "04:42"
type input "7"
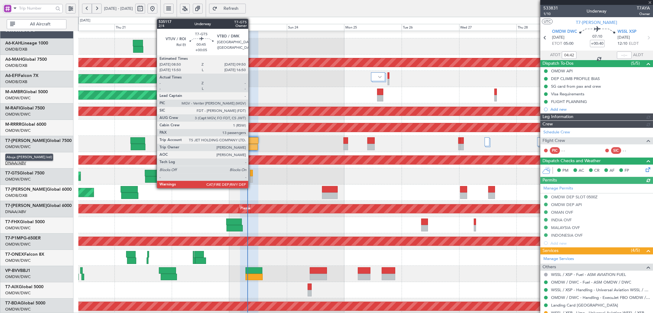
type input "[PERSON_NAME] ([PERSON_NAME])"
type input "6914"
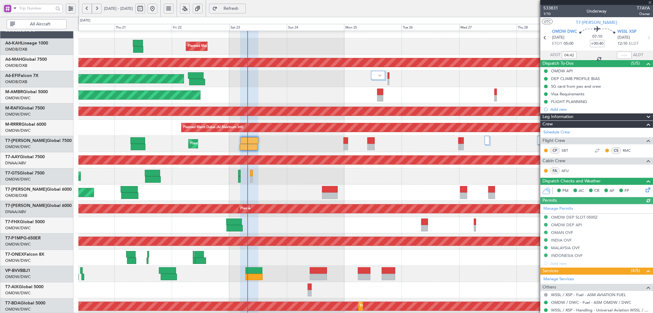
type input "[PERSON_NAME] ([PERSON_NAME])"
type input "6914"
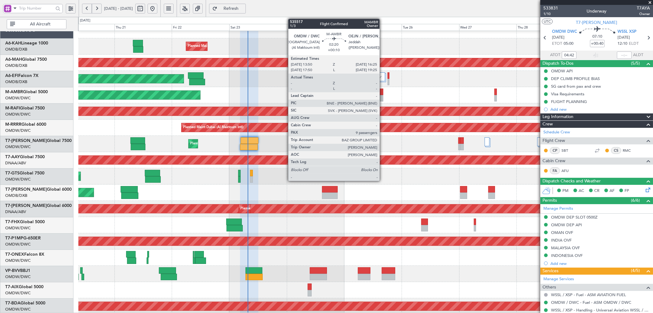
click at [382, 94] on div at bounding box center [380, 92] width 6 height 6
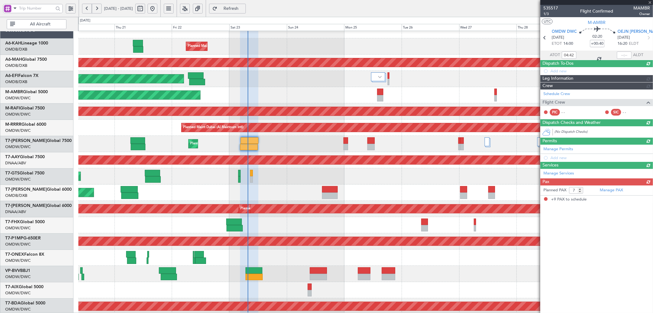
type input "+00:10"
type input "9"
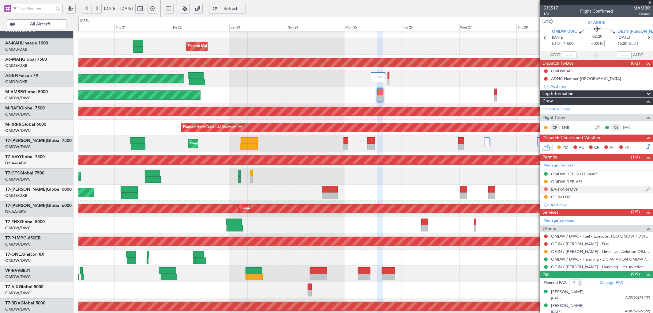
click at [546, 189] on button at bounding box center [546, 189] width 4 height 4
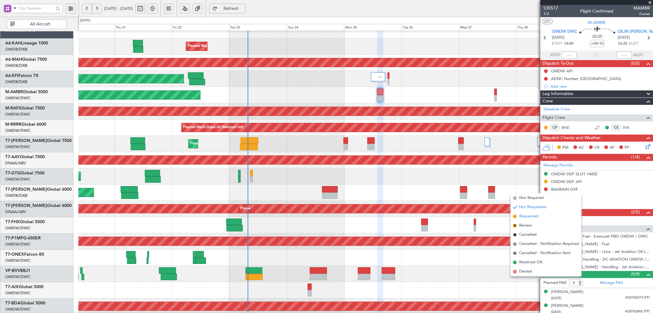
click at [533, 216] on span "Requested" at bounding box center [528, 216] width 19 height 6
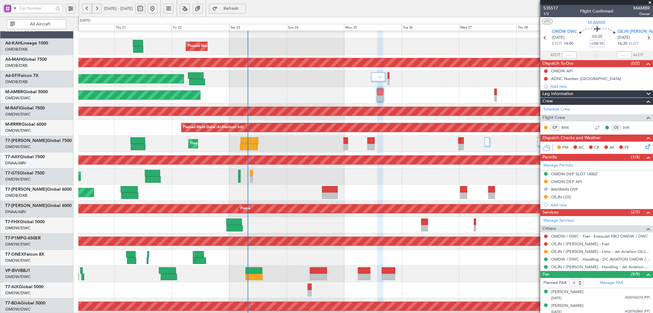
click at [495, 253] on div "Planned Maint Geneva (Cointrin)" at bounding box center [365, 257] width 575 height 16
click at [546, 234] on button at bounding box center [546, 236] width 4 height 4
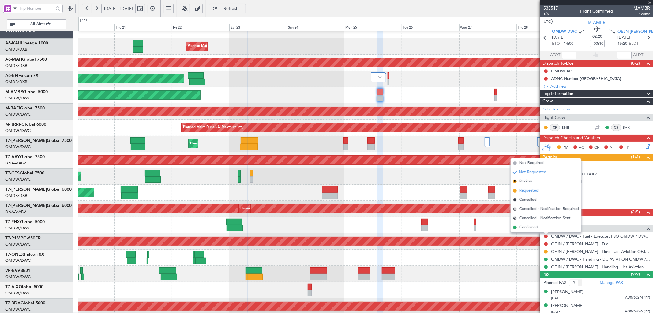
click at [531, 189] on span "Requested" at bounding box center [528, 190] width 19 height 6
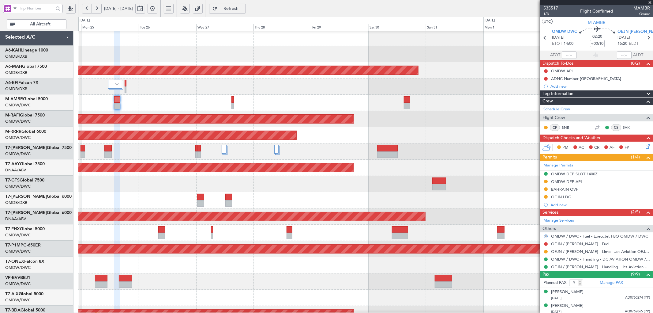
scroll to position [1, 0]
click at [214, 106] on div "Planned Maint Dubai (Al Maktoum Intl)" at bounding box center [365, 103] width 575 height 16
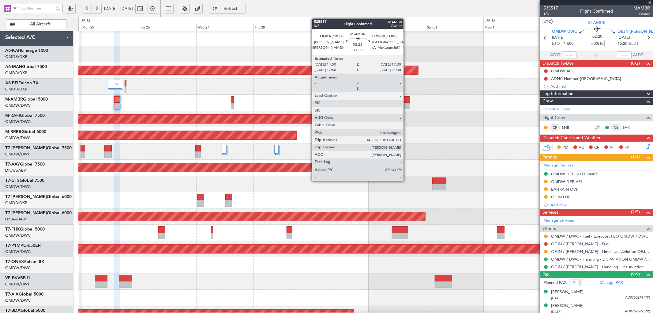
click at [406, 102] on div at bounding box center [407, 99] width 6 height 6
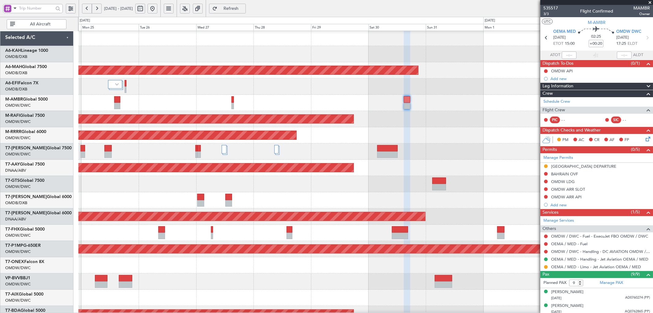
scroll to position [0, 0]
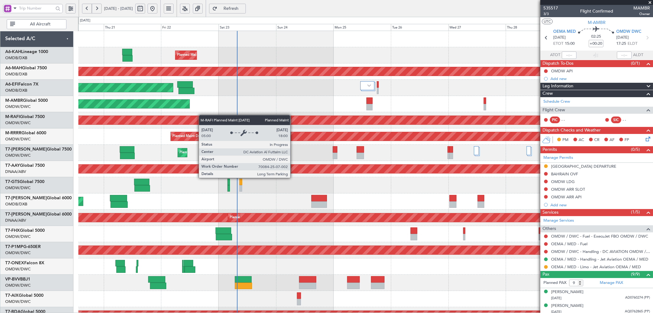
click at [374, 117] on div "Planned Maint Dubai (Al Maktoum Intl) Planned Maint Dubai (Dubai Intl) Planned …" at bounding box center [365, 209] width 575 height 357
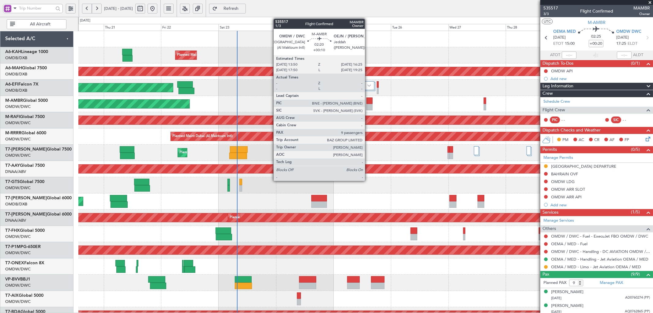
click at [368, 105] on div at bounding box center [370, 107] width 6 height 6
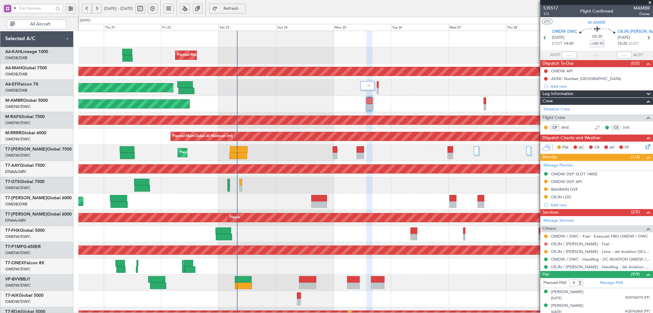
click at [546, 243] on button at bounding box center [546, 244] width 4 height 4
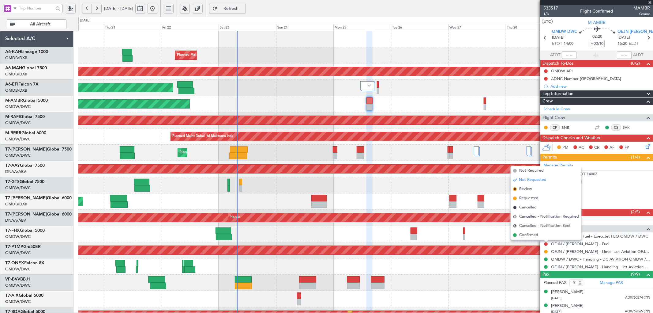
drag, startPoint x: 531, startPoint y: 171, endPoint x: 498, endPoint y: 172, distance: 32.8
click at [531, 171] on span "Not Required" at bounding box center [531, 171] width 25 height 6
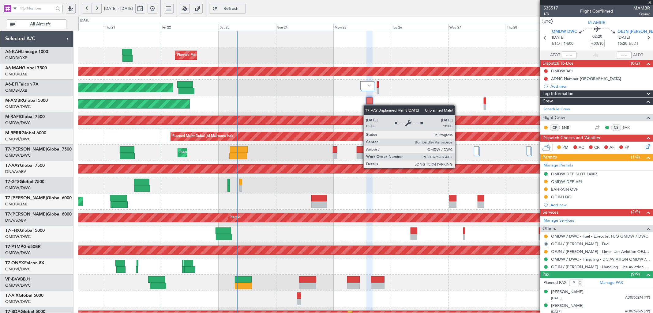
click at [458, 168] on div "Unplanned Maint [GEOGRAPHIC_DATA] (Al Maktoum Intl)" at bounding box center [55, 168] width 1102 height 9
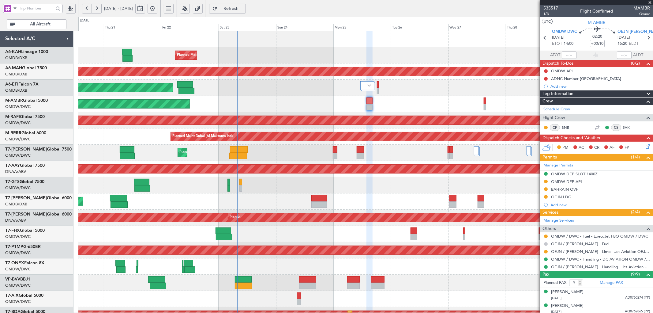
click at [546, 244] on button at bounding box center [546, 244] width 4 height 4
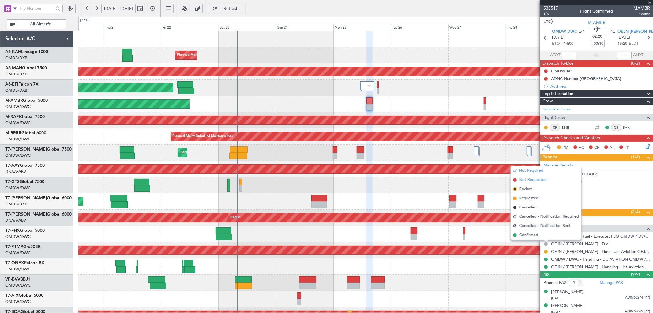
click at [531, 181] on span "Not Requested" at bounding box center [533, 180] width 28 height 6
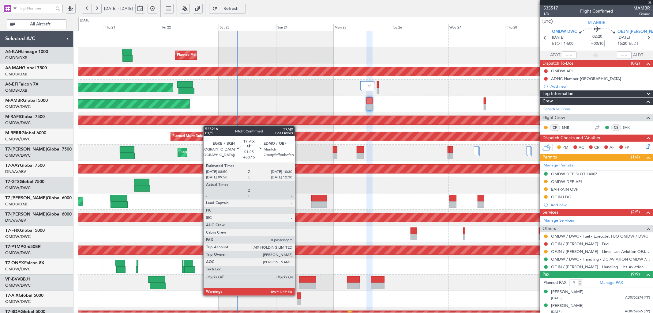
click at [298, 295] on div at bounding box center [299, 295] width 4 height 6
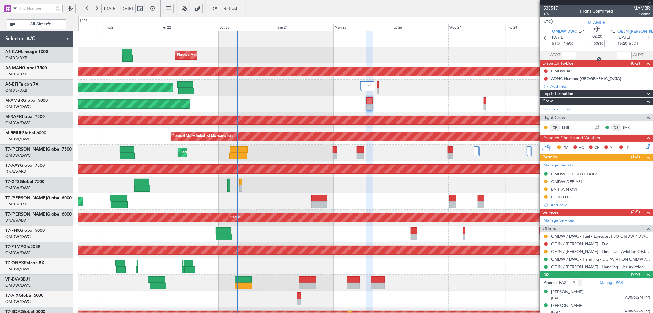
type input "+00:15"
type input "0"
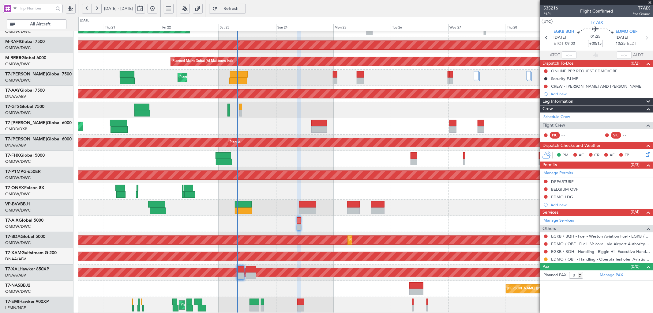
scroll to position [75, 0]
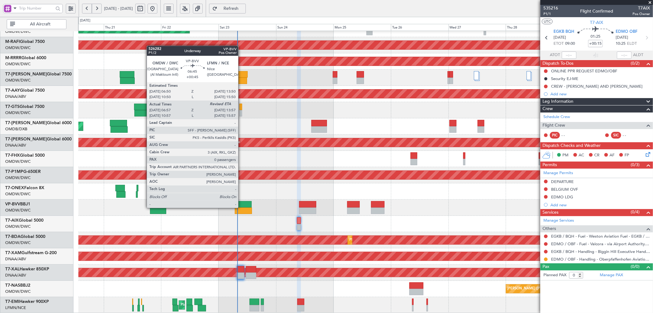
click at [242, 206] on div at bounding box center [243, 204] width 17 height 6
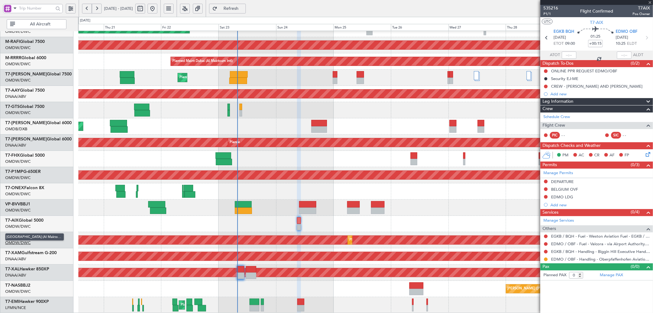
type input "+00:45"
type input "07:07"
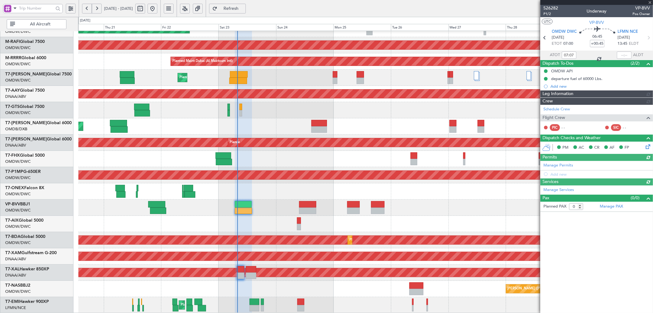
type input "[PERSON_NAME] ([PERSON_NAME])"
type input "7015"
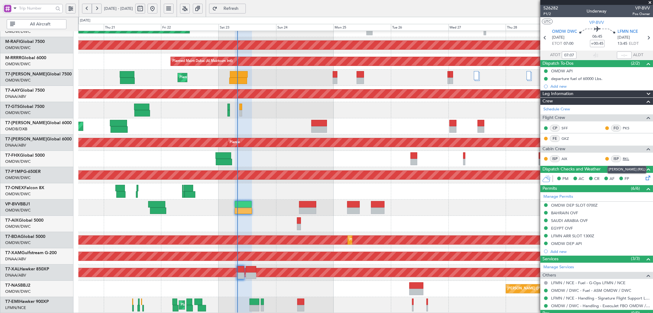
click at [623, 157] on link "RKL" at bounding box center [630, 159] width 14 height 6
type input "[PERSON_NAME] ([PERSON_NAME])"
type input "7015"
type input "[PERSON_NAME] ([PERSON_NAME])"
type input "7015"
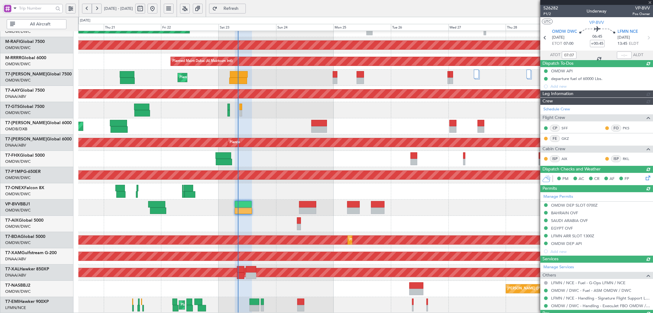
type input "[PERSON_NAME] ([PERSON_NAME])"
type input "7015"
type input "[PERSON_NAME] ([PERSON_NAME])"
type input "7015"
type input "[PERSON_NAME] ([PERSON_NAME])"
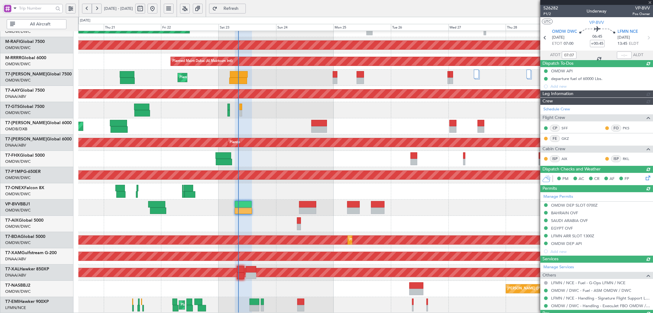
type input "7015"
